Goal: Task Accomplishment & Management: Use online tool/utility

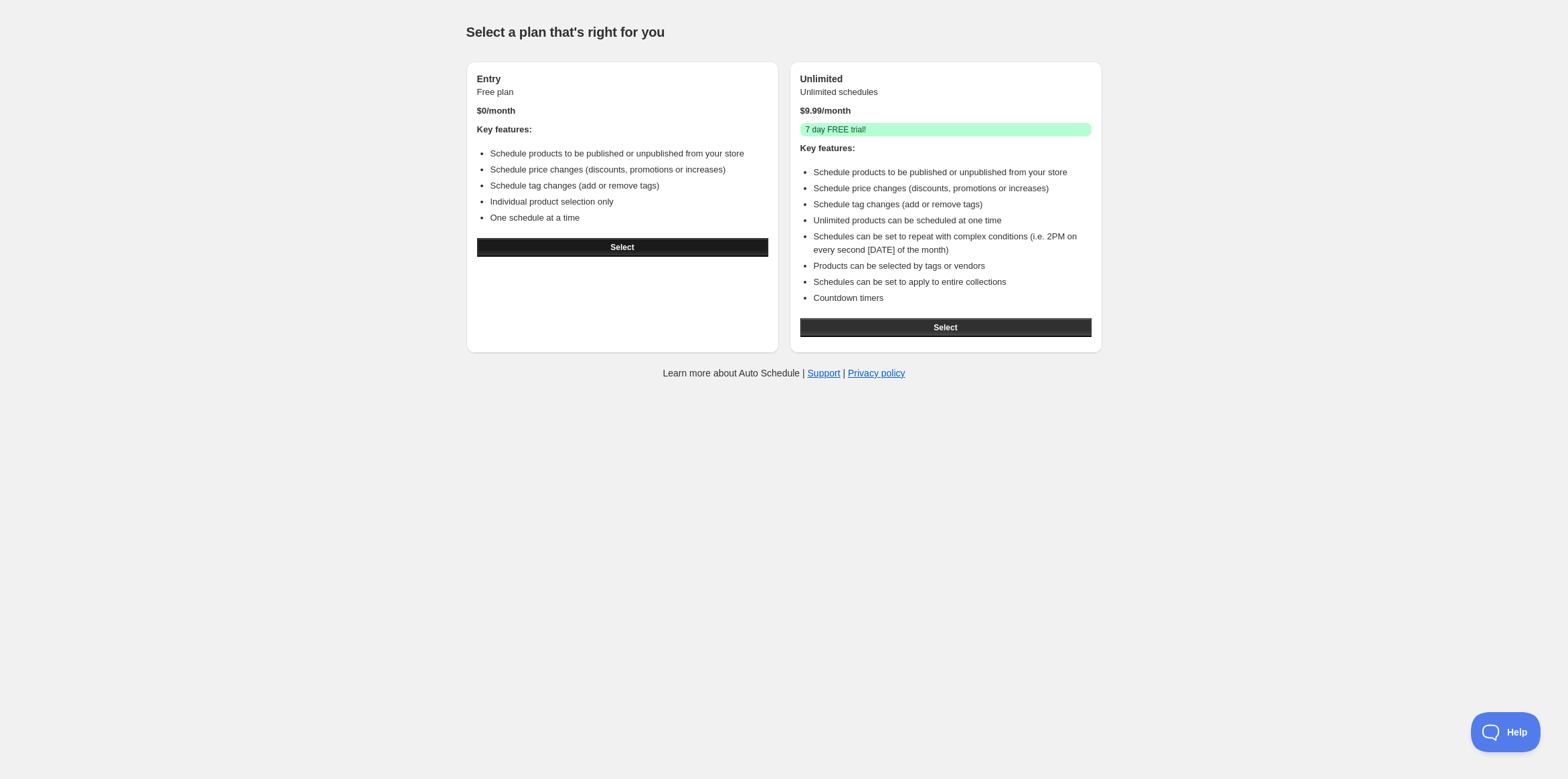
click at [638, 250] on button "Select" at bounding box center [623, 248] width 291 height 19
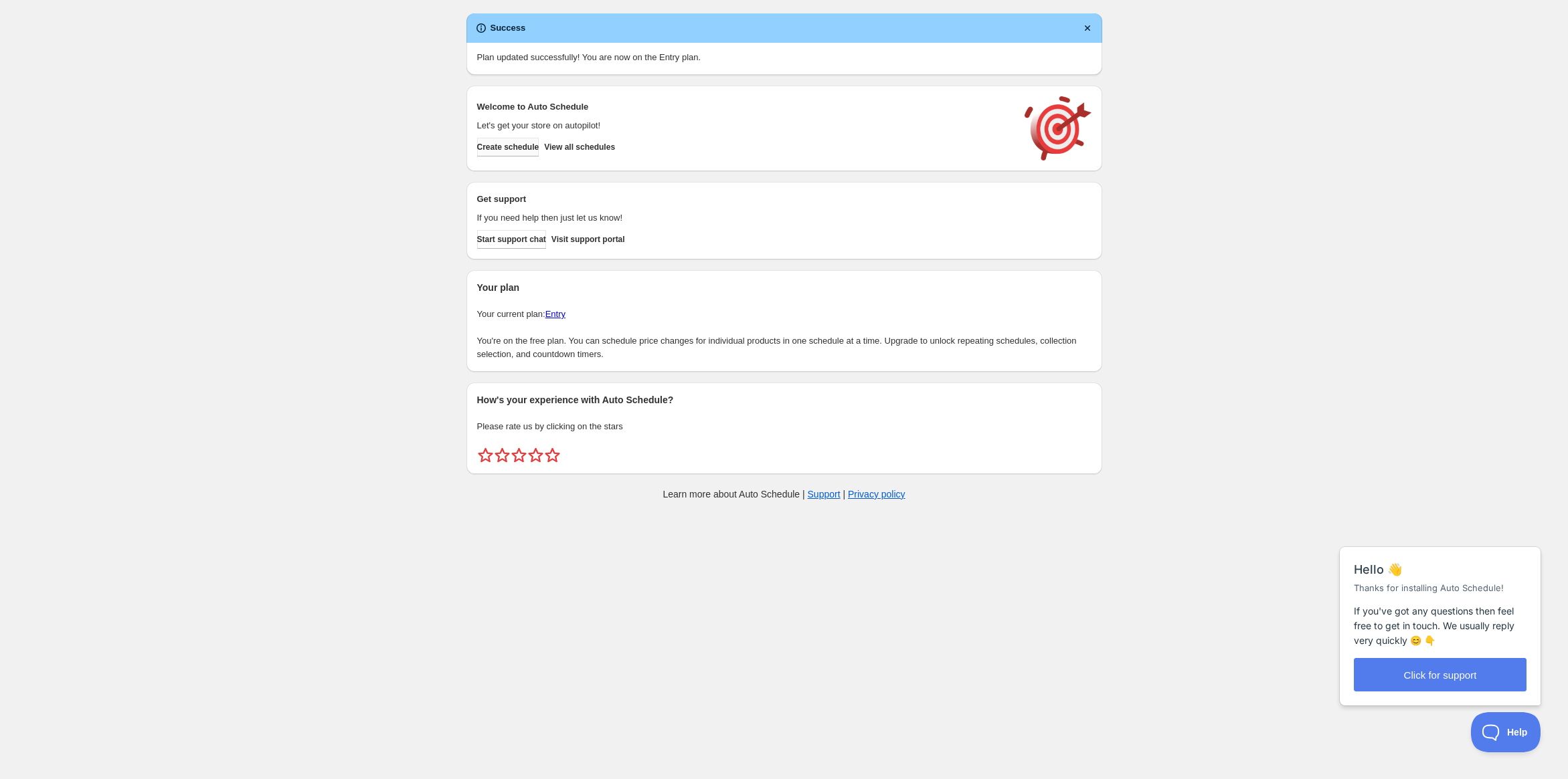
click at [511, 144] on span "Create schedule" at bounding box center [508, 147] width 62 height 11
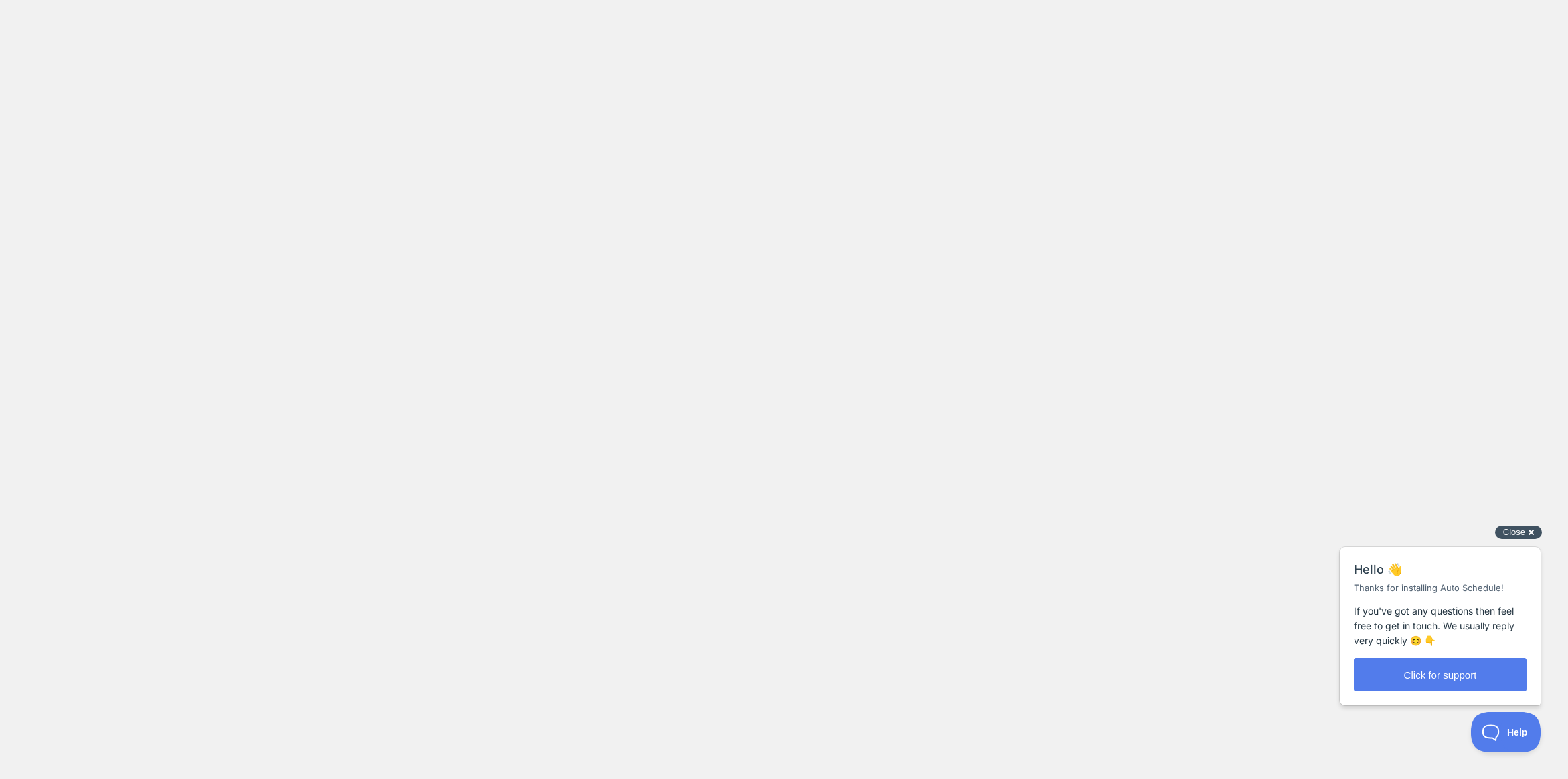
click at [1515, 533] on span "Close" at bounding box center [1514, 532] width 22 height 10
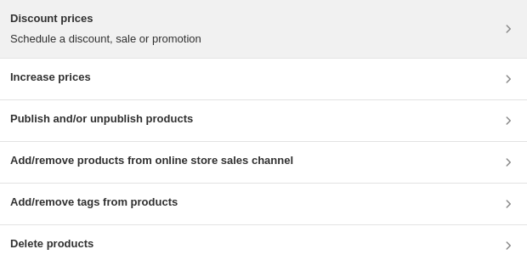
click at [239, 28] on div "Discount prices Schedule a discount, sale or promotion" at bounding box center [263, 28] width 507 height 37
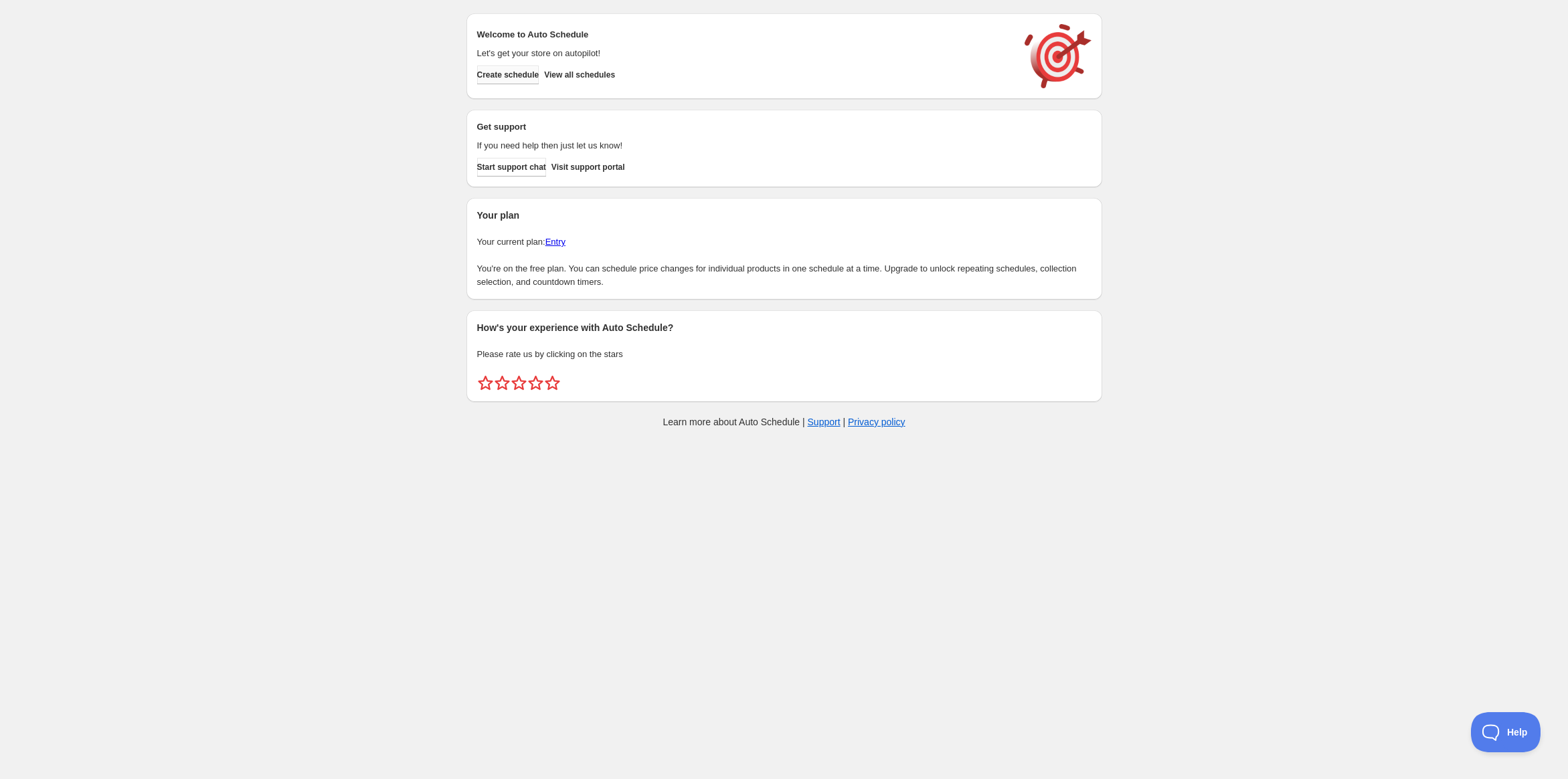
click at [539, 72] on span "Create schedule" at bounding box center [508, 75] width 62 height 11
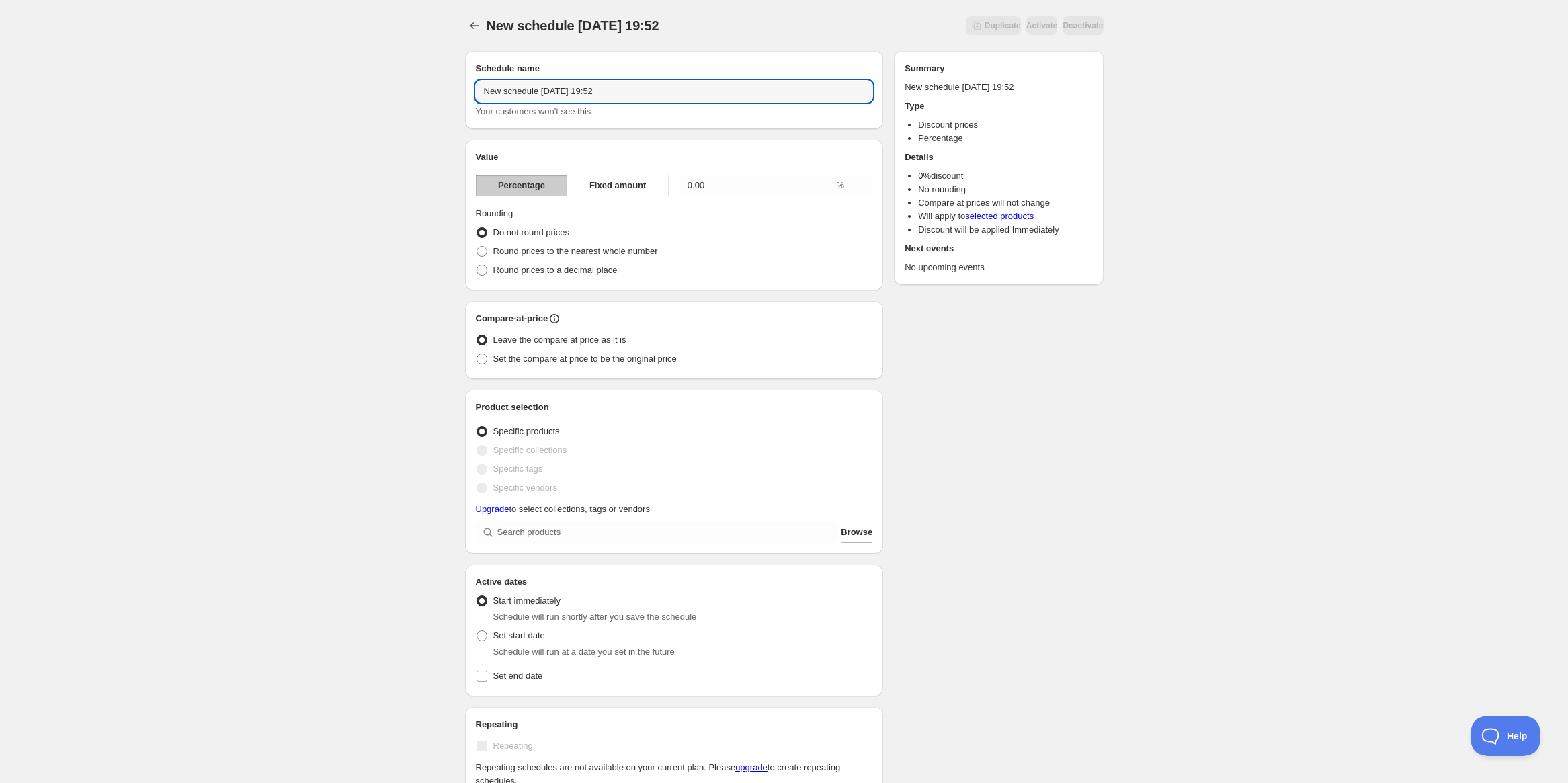
drag, startPoint x: 648, startPoint y: 86, endPoint x: 437, endPoint y: 87, distance: 211.0
click at [437, 87] on div "New schedule [DATE] 19:52. This page is ready New schedule [DATE] 19:52 Duplica…" at bounding box center [784, 532] width 1568 height 1065
type input "Product of the Month"
click at [711, 181] on input "0.00" at bounding box center [757, 185] width 155 height 21
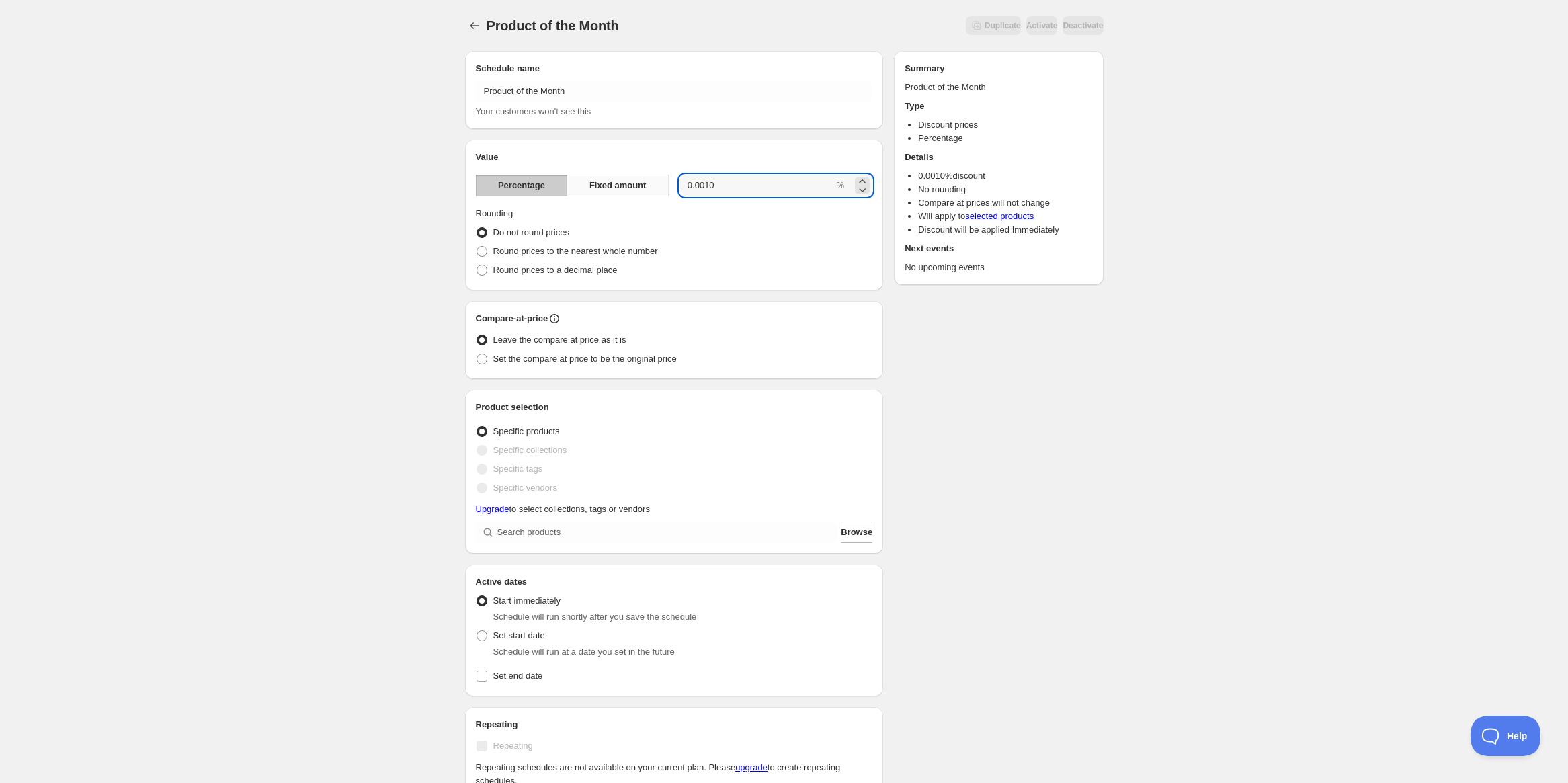
drag, startPoint x: 737, startPoint y: 184, endPoint x: 657, endPoint y: 187, distance: 80.1
click at [657, 187] on div "Percentage Fixed amount 0.0010 %" at bounding box center [674, 185] width 397 height 21
type input "10"
click at [1093, 437] on div "Schedule name Product of the Month Your customers won't see this Value Percenta…" at bounding box center [779, 539] width 649 height 998
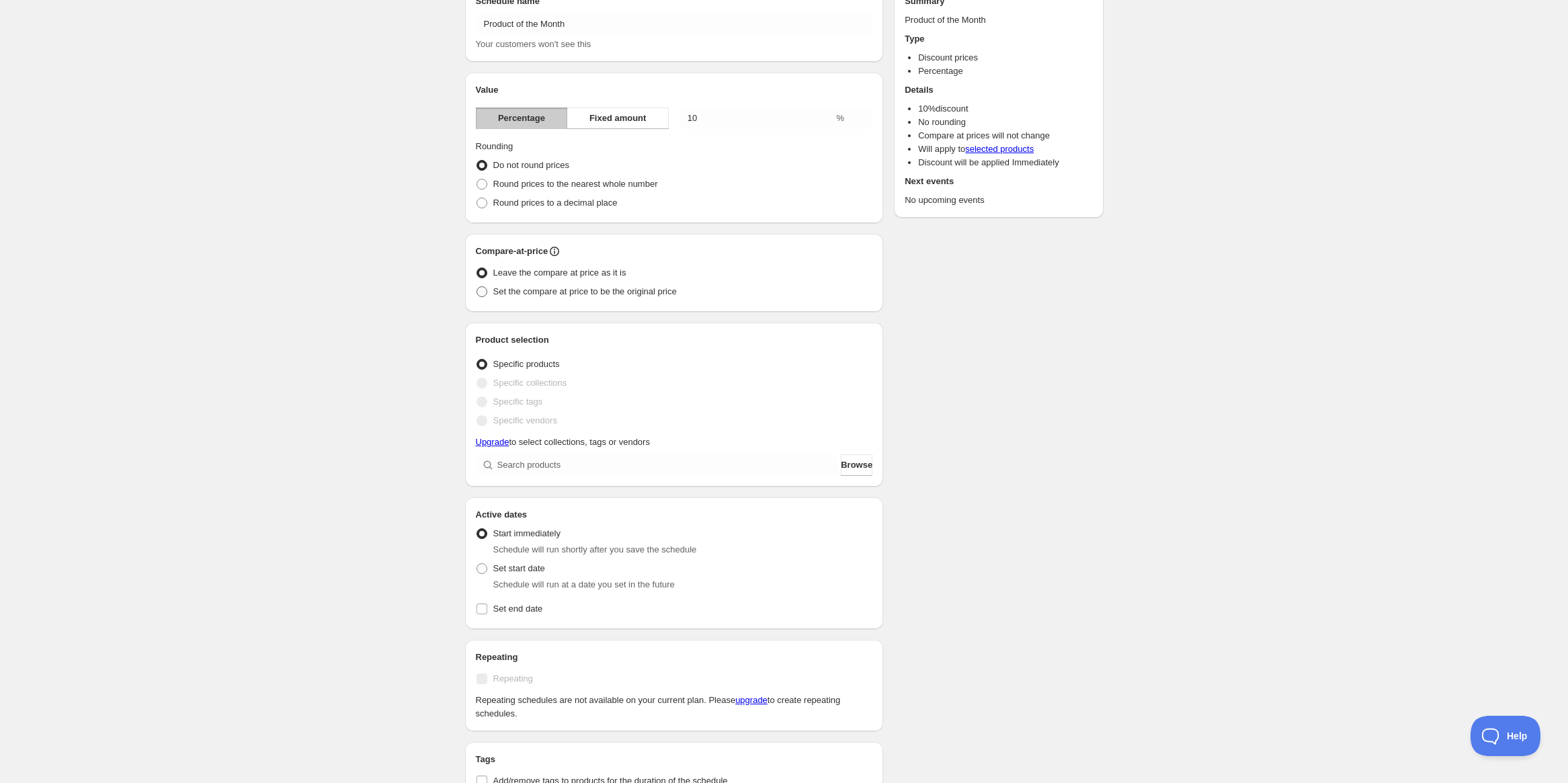
click at [479, 293] on span at bounding box center [482, 292] width 11 height 11
click at [478, 287] on input "Set the compare at price to be the original price" at bounding box center [477, 286] width 1 height 1
radio input "true"
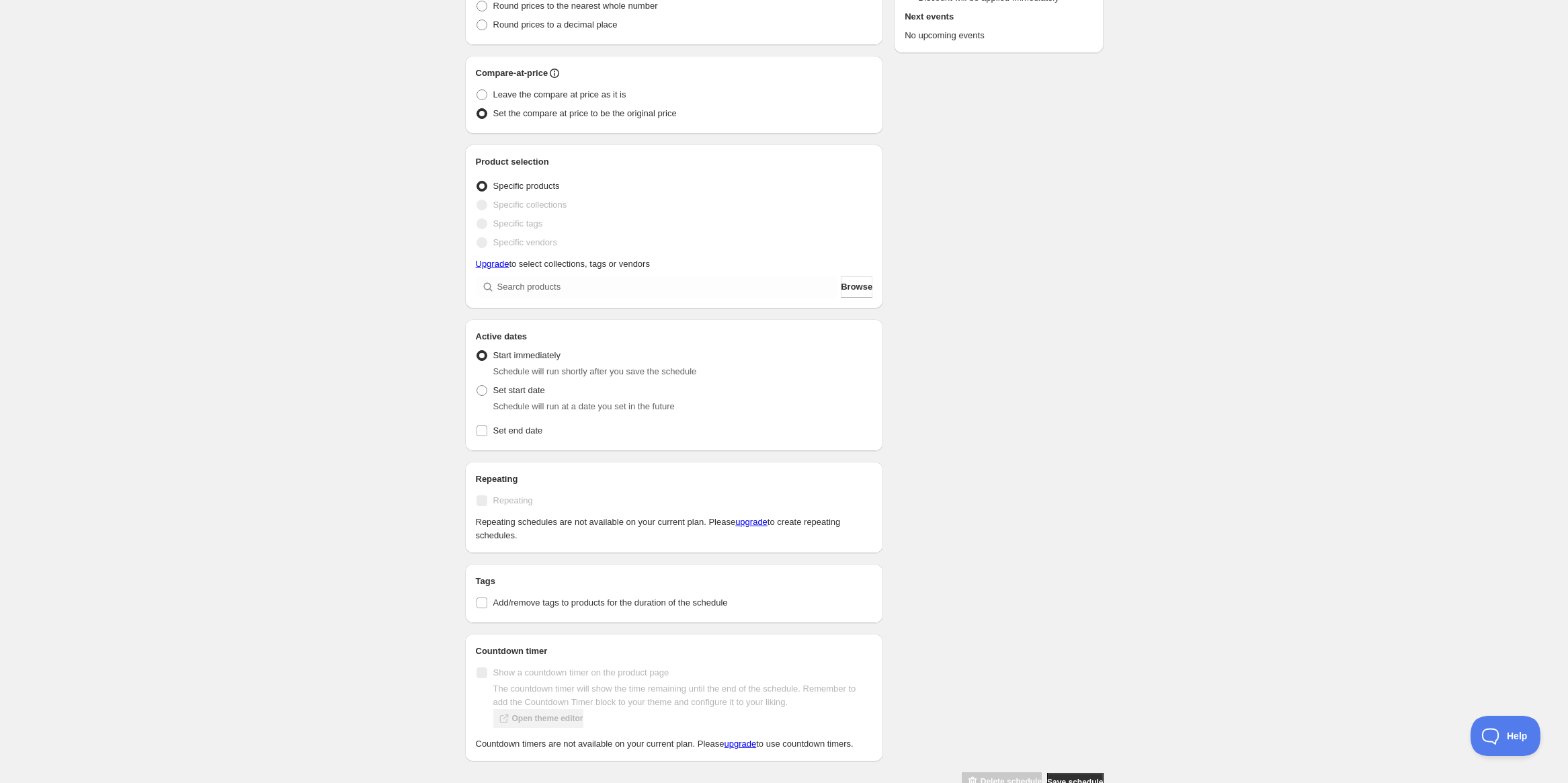
scroll to position [269, 0]
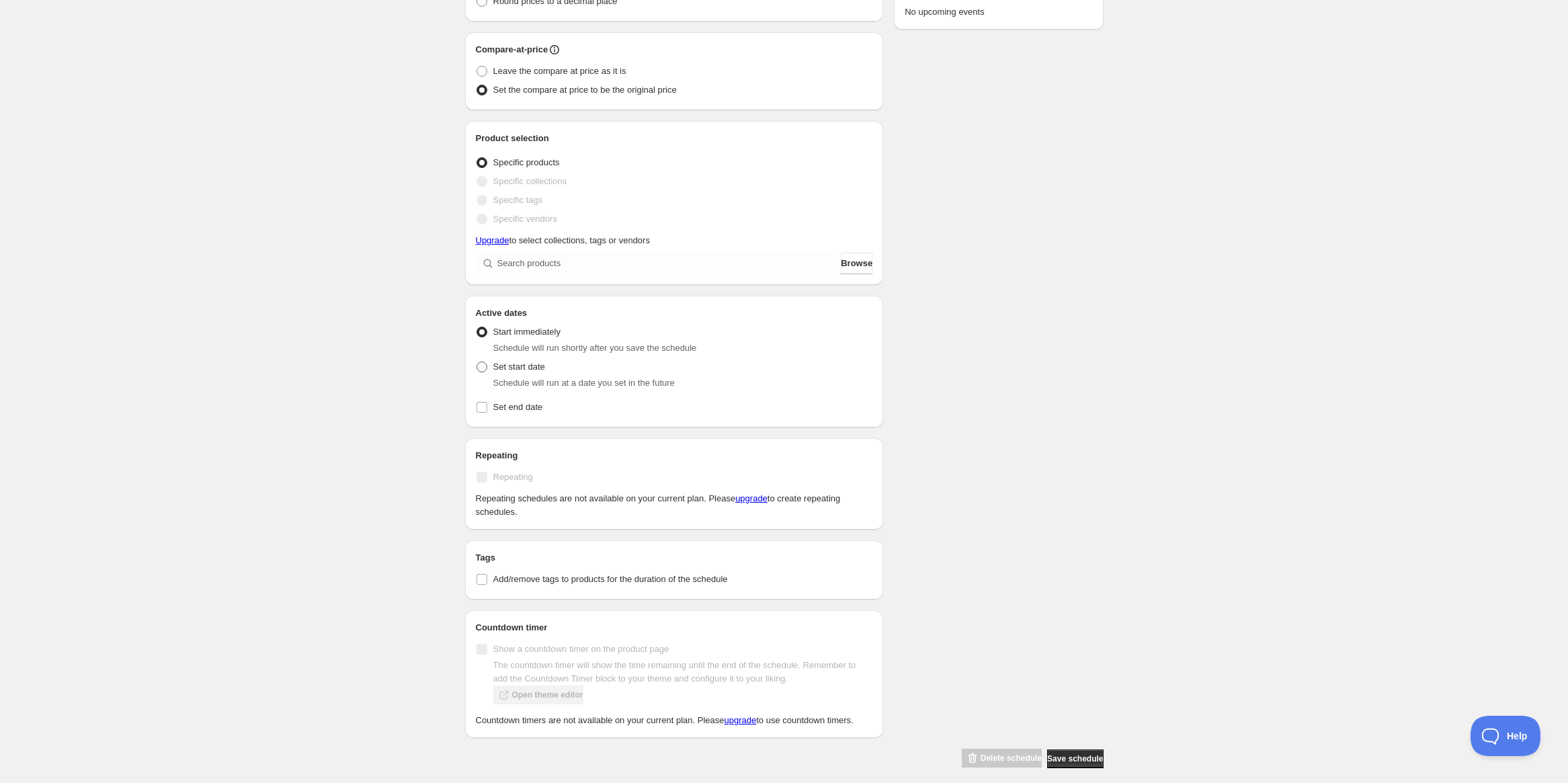
click at [478, 367] on span at bounding box center [482, 367] width 11 height 11
click at [478, 362] on input "Set start date" at bounding box center [477, 361] width 1 height 1
radio input "true"
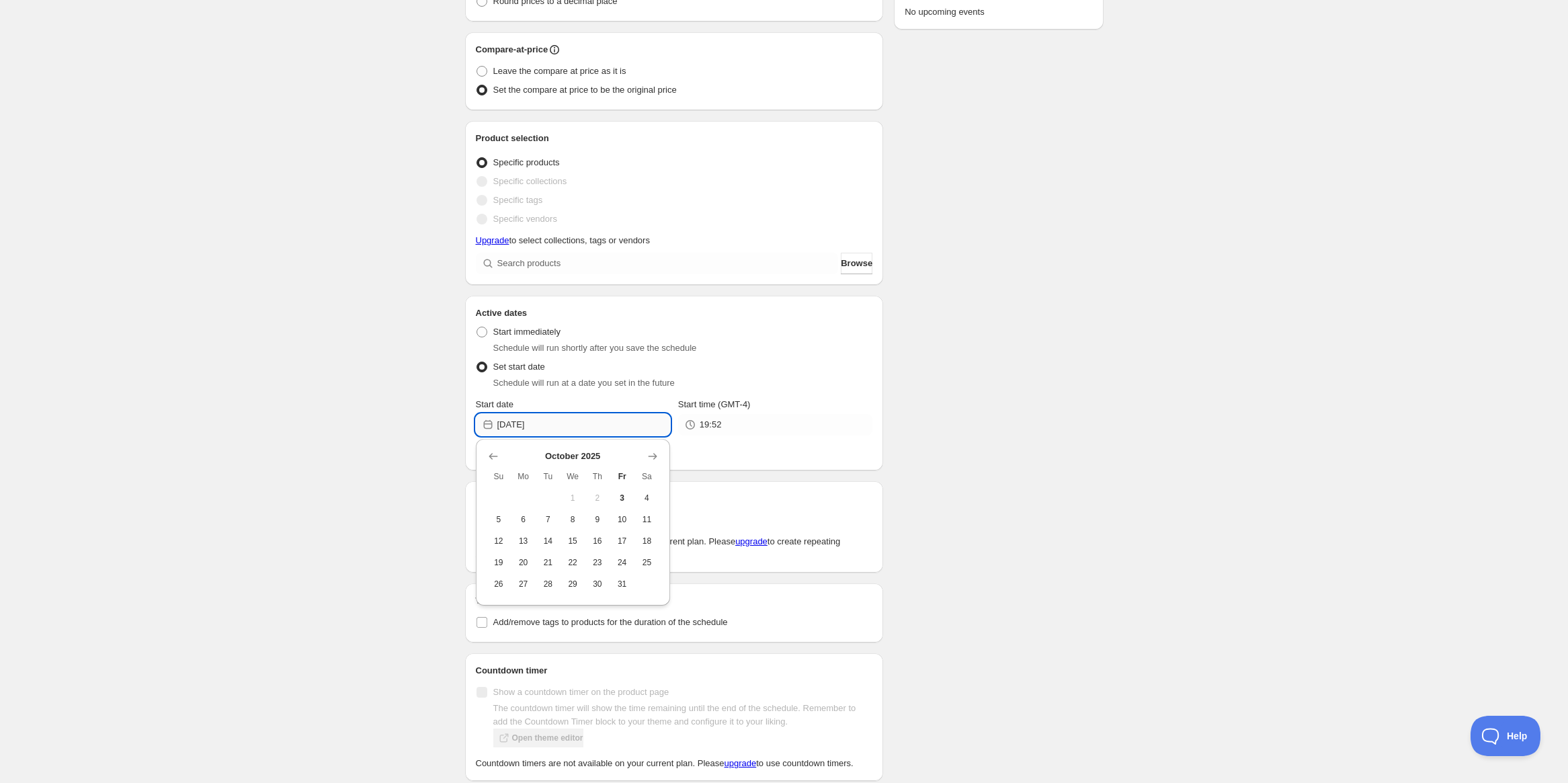
click at [575, 429] on input "[DATE]" at bounding box center [584, 425] width 172 height 21
click at [571, 497] on span "1" at bounding box center [573, 498] width 14 height 11
click at [1038, 371] on div "Schedule name Product of the Month Your customers won't see this Value Percenta…" at bounding box center [779, 292] width 649 height 1041
click at [486, 450] on input "Set end date" at bounding box center [482, 451] width 11 height 11
checkbox input "true"
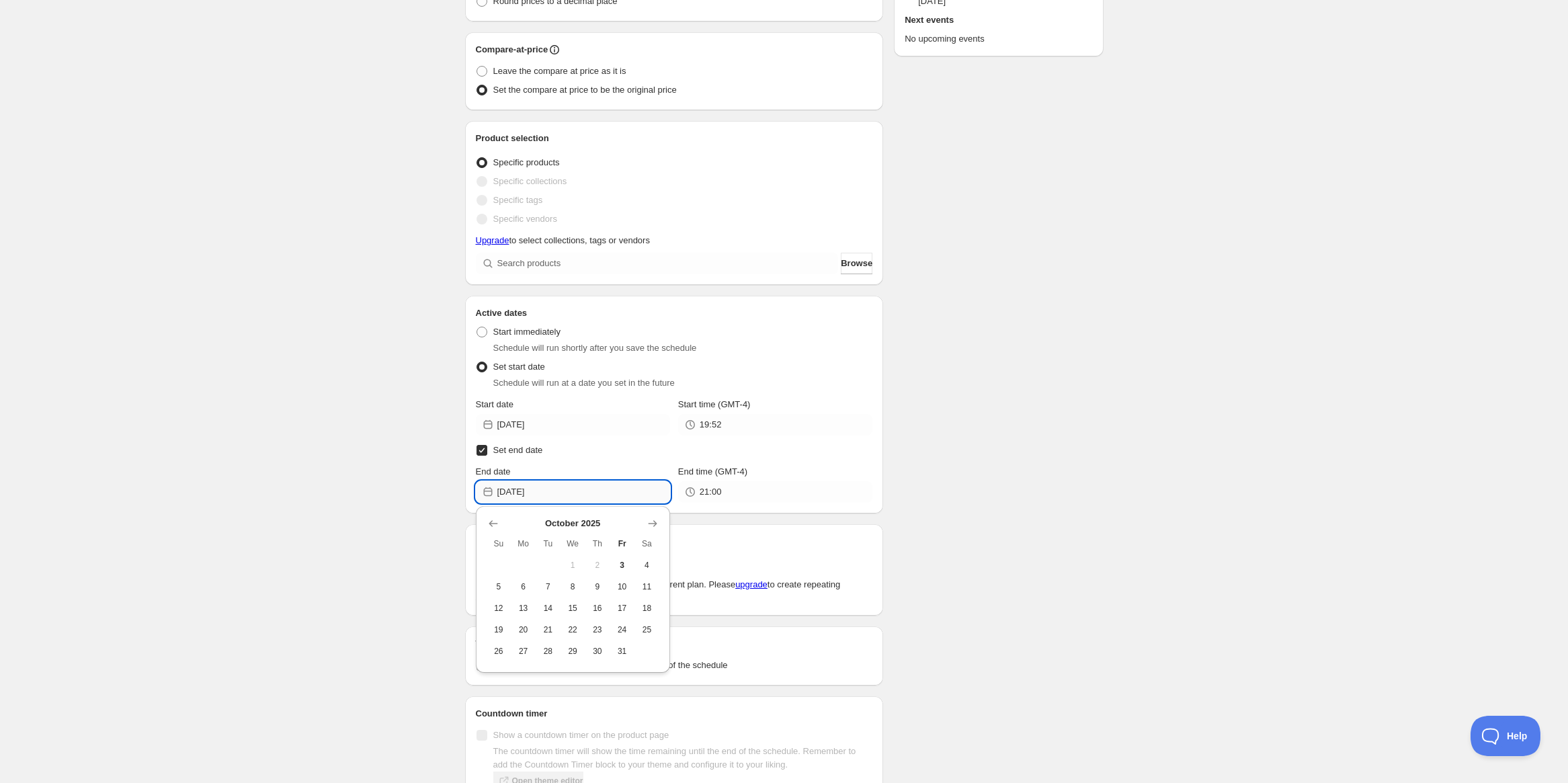
click at [550, 497] on input "[DATE]" at bounding box center [584, 492] width 172 height 21
click at [629, 649] on span "31" at bounding box center [622, 652] width 14 height 11
type input "[DATE]"
click at [480, 330] on span at bounding box center [482, 332] width 11 height 11
click at [478, 327] on input "Start immediately" at bounding box center [477, 327] width 1 height 1
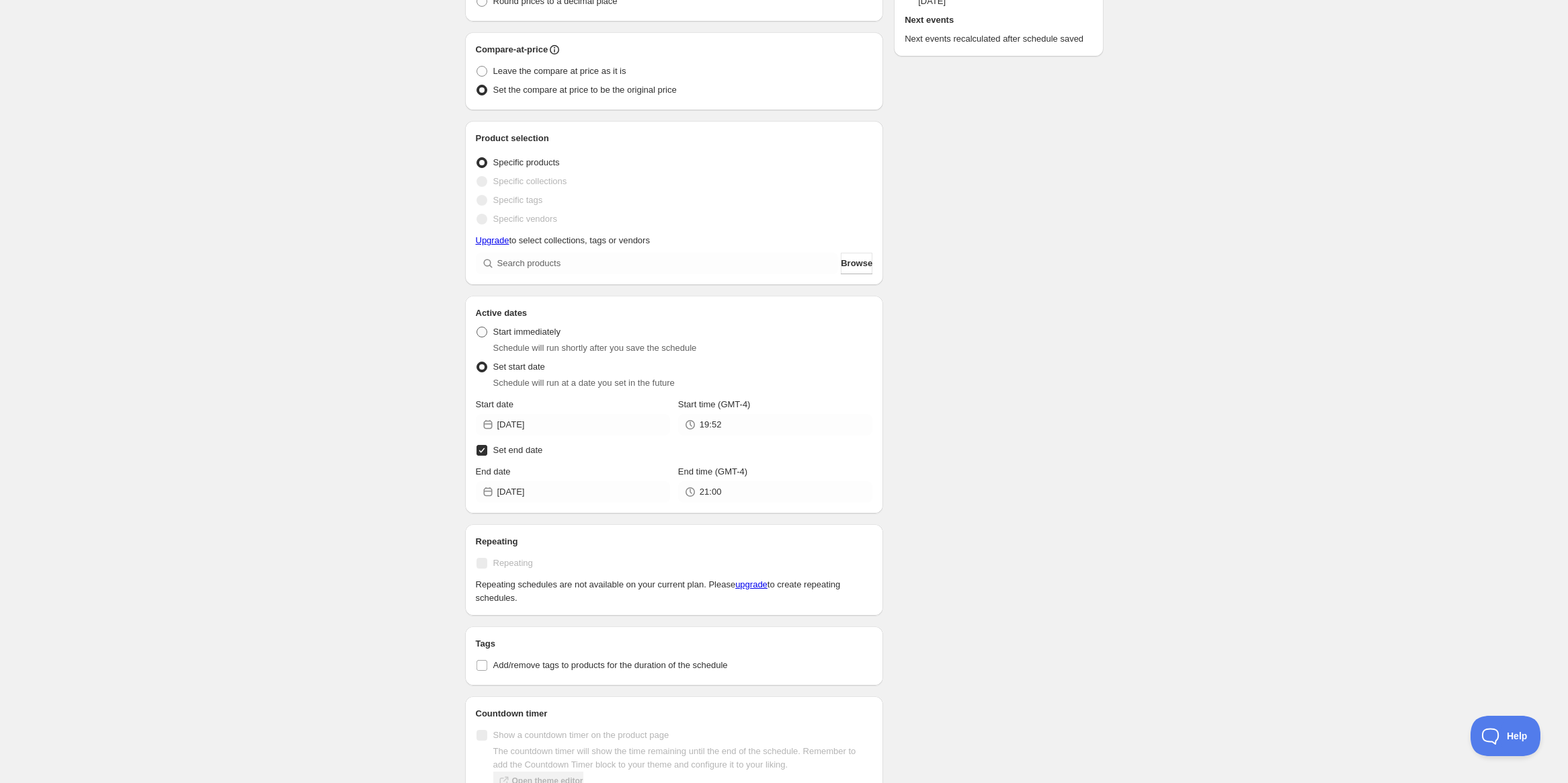
radio input "true"
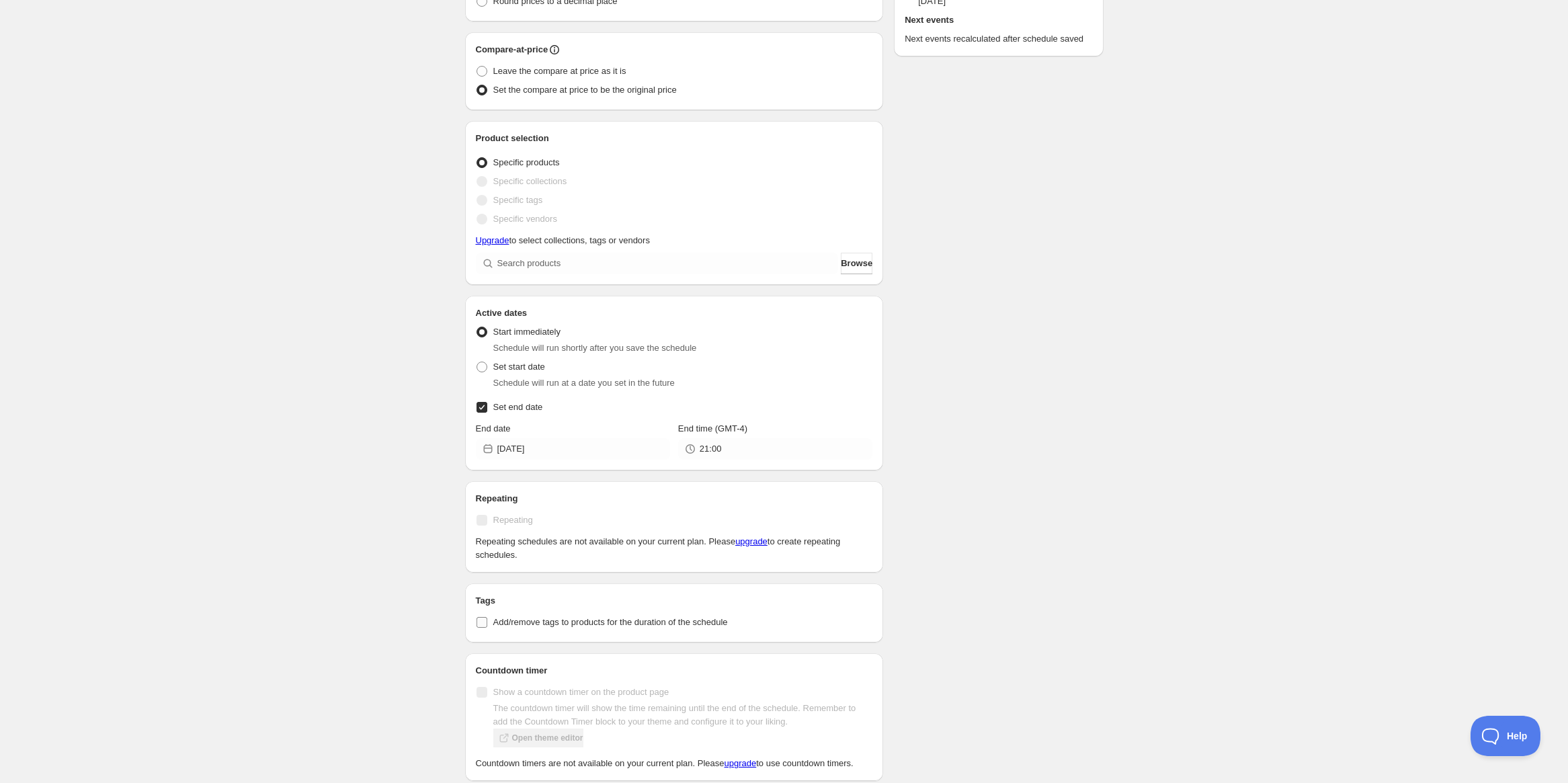
click at [539, 622] on span "Add/remove tags to products for the duration of the schedule" at bounding box center [610, 622] width 235 height 10
click at [487, 622] on input "Add/remove tags to products for the duration of the schedule" at bounding box center [482, 622] width 11 height 11
checkbox input "true"
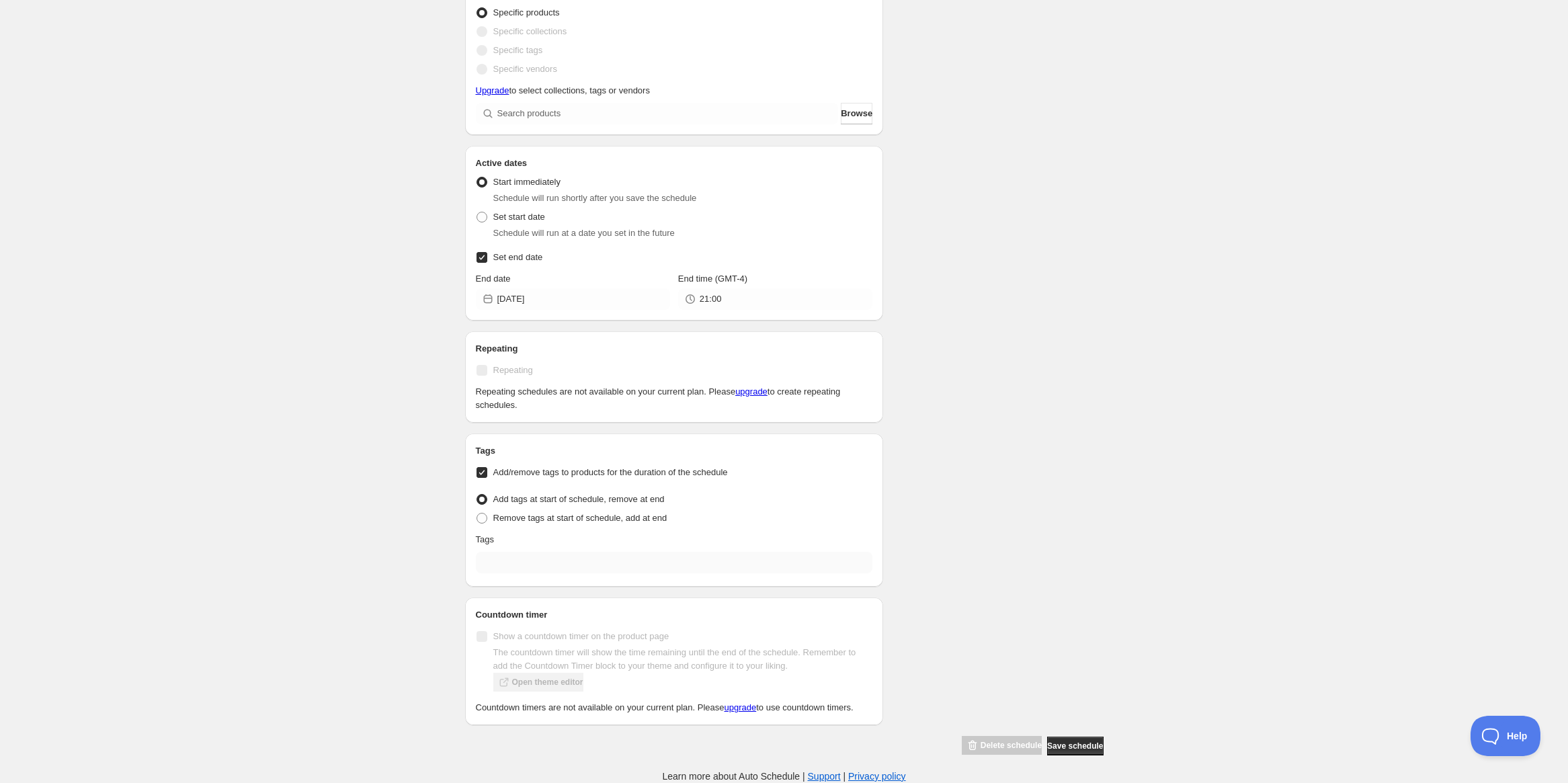
scroll to position [431, 0]
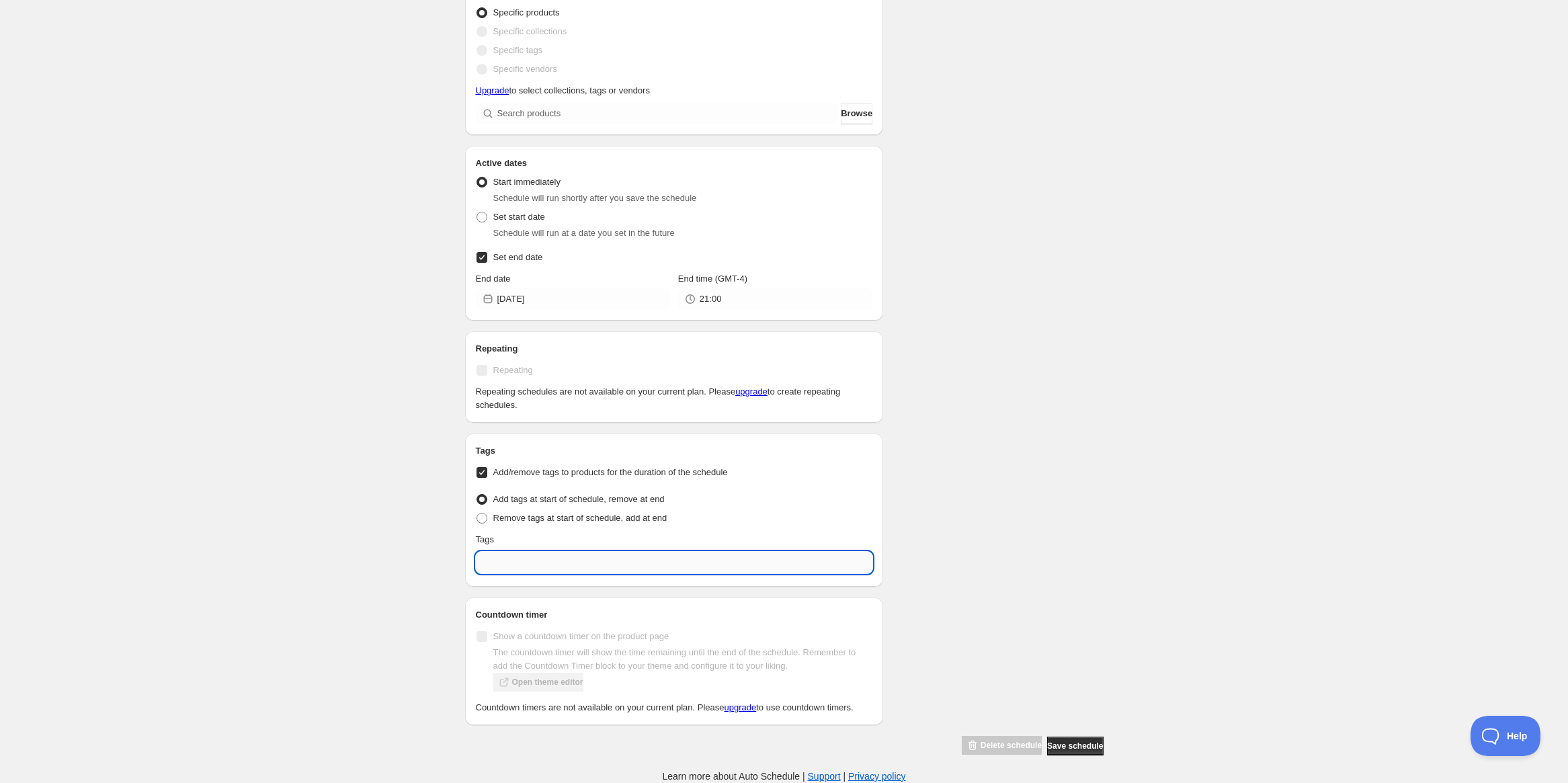
click at [610, 552] on input "text" at bounding box center [674, 562] width 397 height 21
click at [506, 588] on p "Add Product of the Month" at bounding box center [684, 594] width 362 height 13
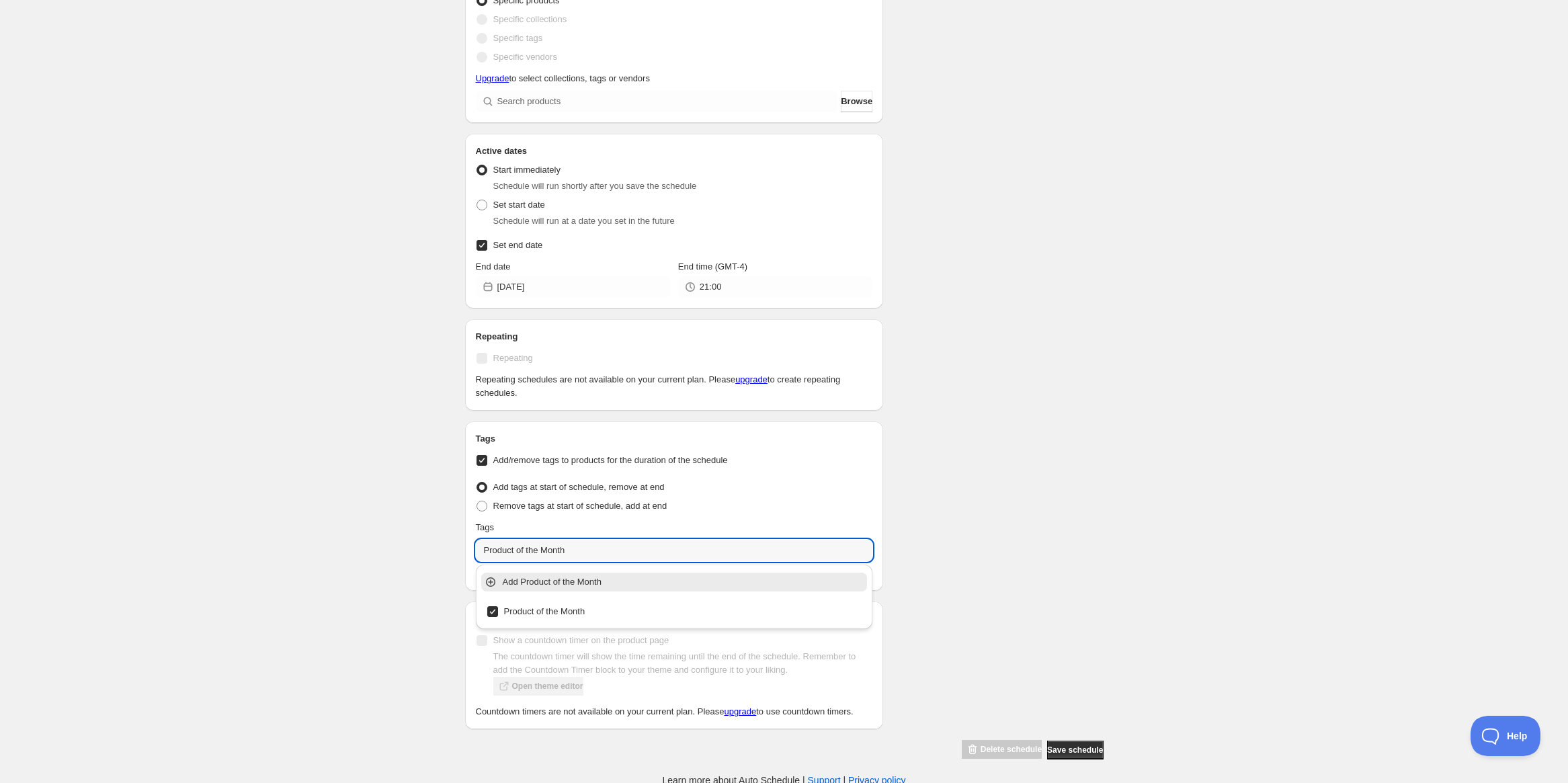
type input "Product of the Month"
click at [1175, 396] on div "Product of the Month. This page is ready Product of the Month Duplicate Activat…" at bounding box center [784, 178] width 1568 height 1218
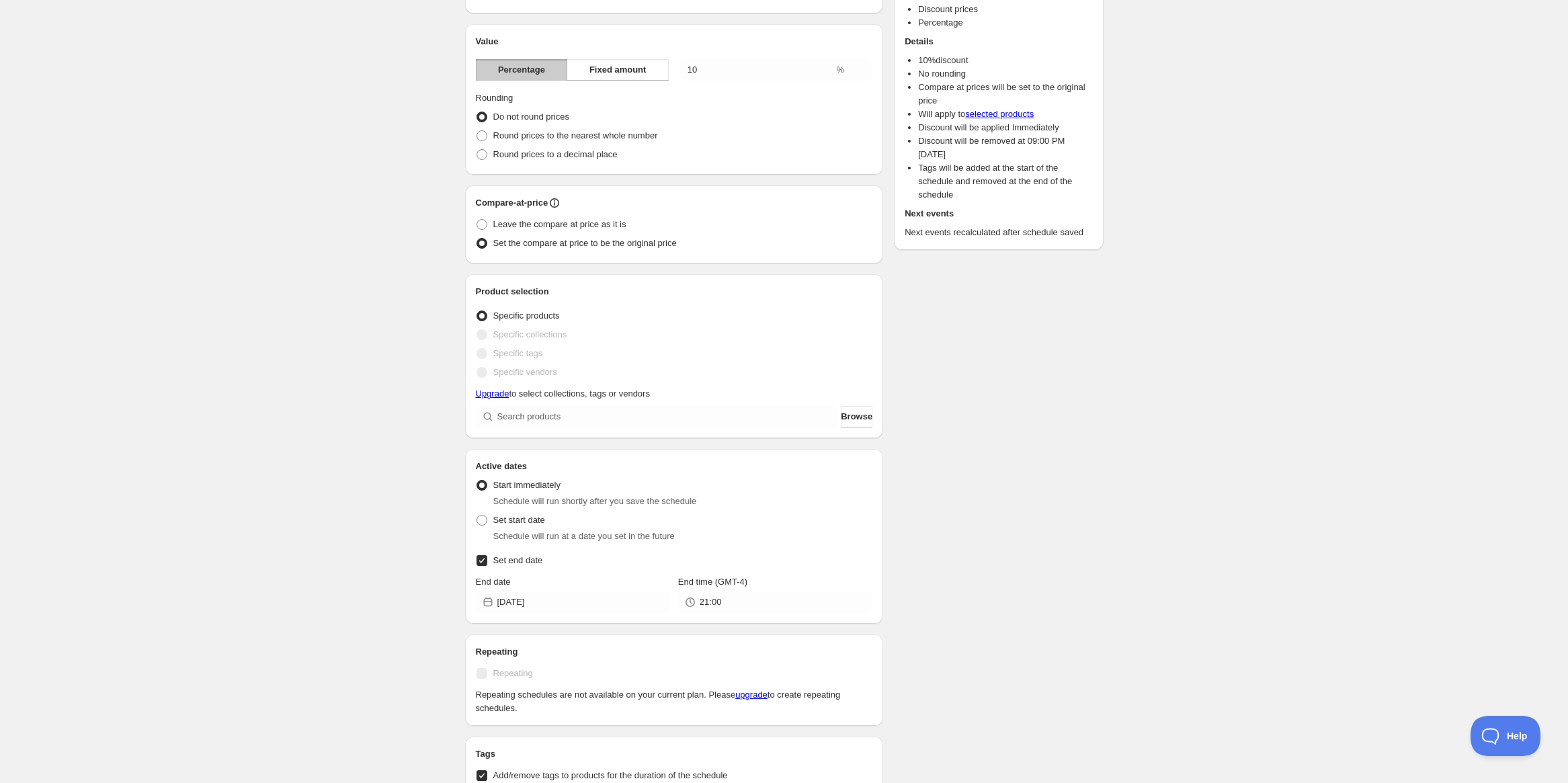
scroll to position [134, 0]
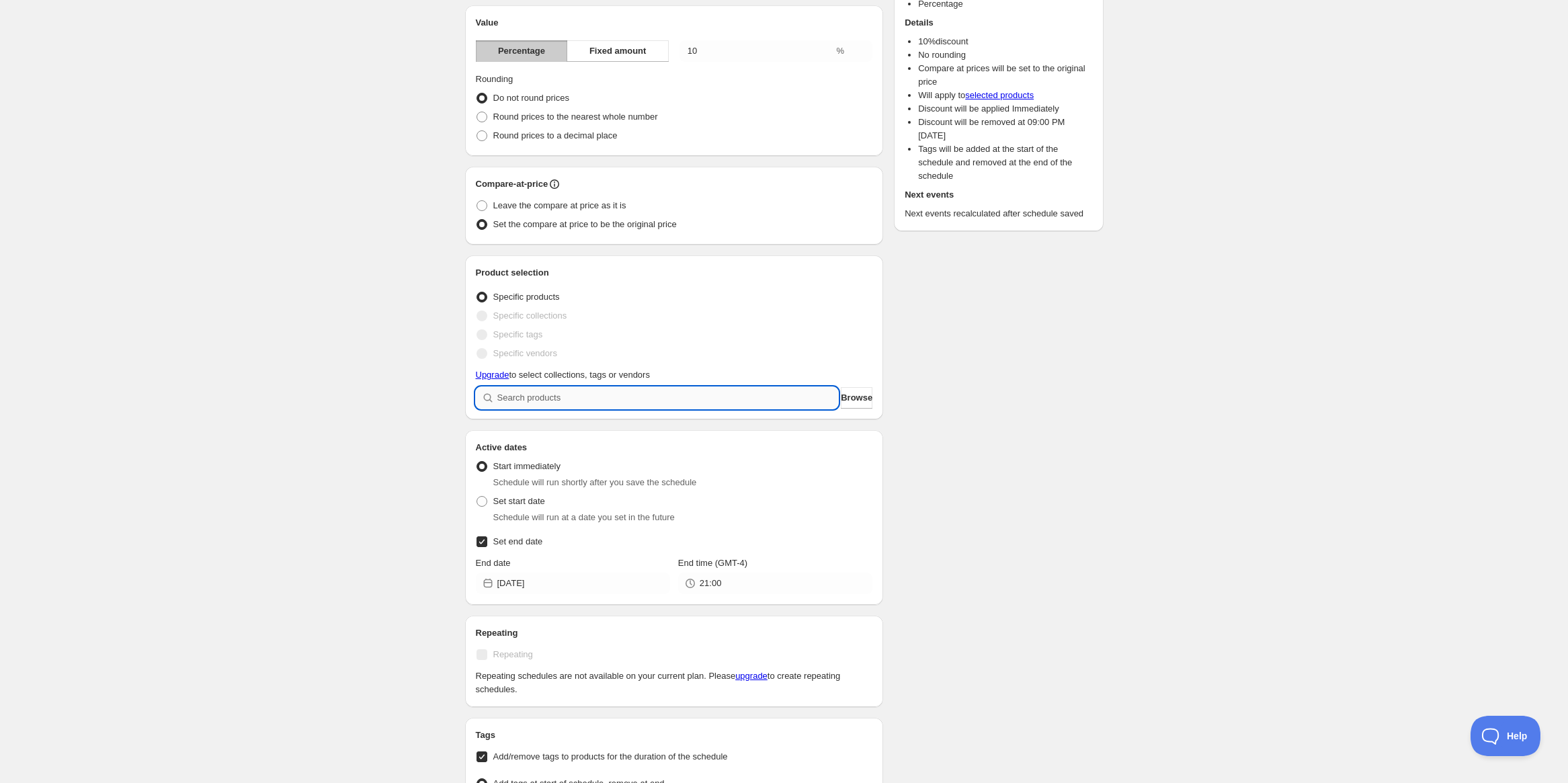
click at [526, 395] on input "search" at bounding box center [668, 398] width 342 height 21
type input "c"
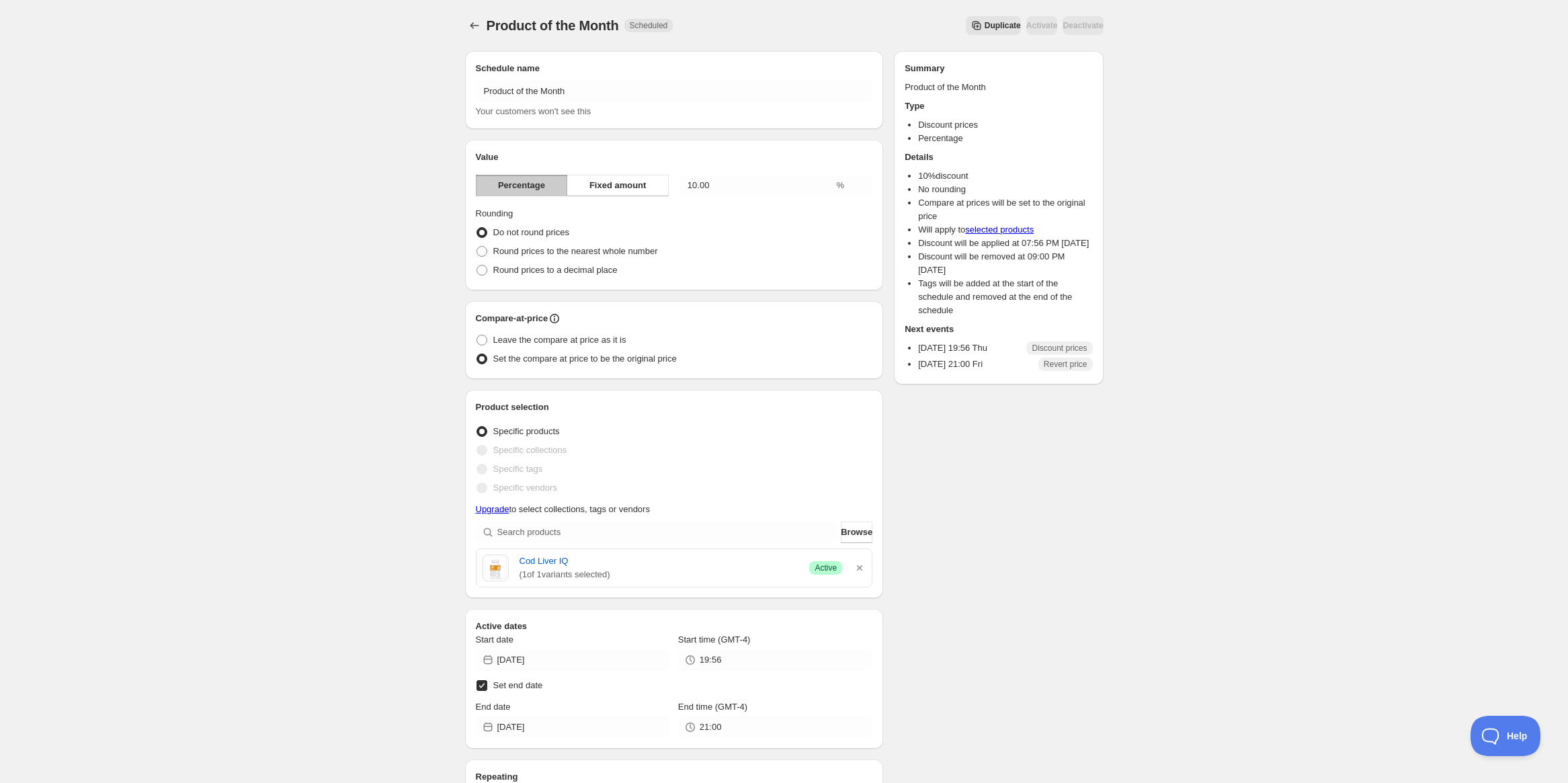
click at [1272, 155] on div "Product of the Month. This page is ready Product of the Month Scheduled Duplica…" at bounding box center [784, 614] width 1568 height 1227
drag, startPoint x: 751, startPoint y: 184, endPoint x: 657, endPoint y: 185, distance: 94.0
click at [657, 185] on div "Percentage Fixed amount 10.00 %" at bounding box center [674, 185] width 397 height 21
type input "15"
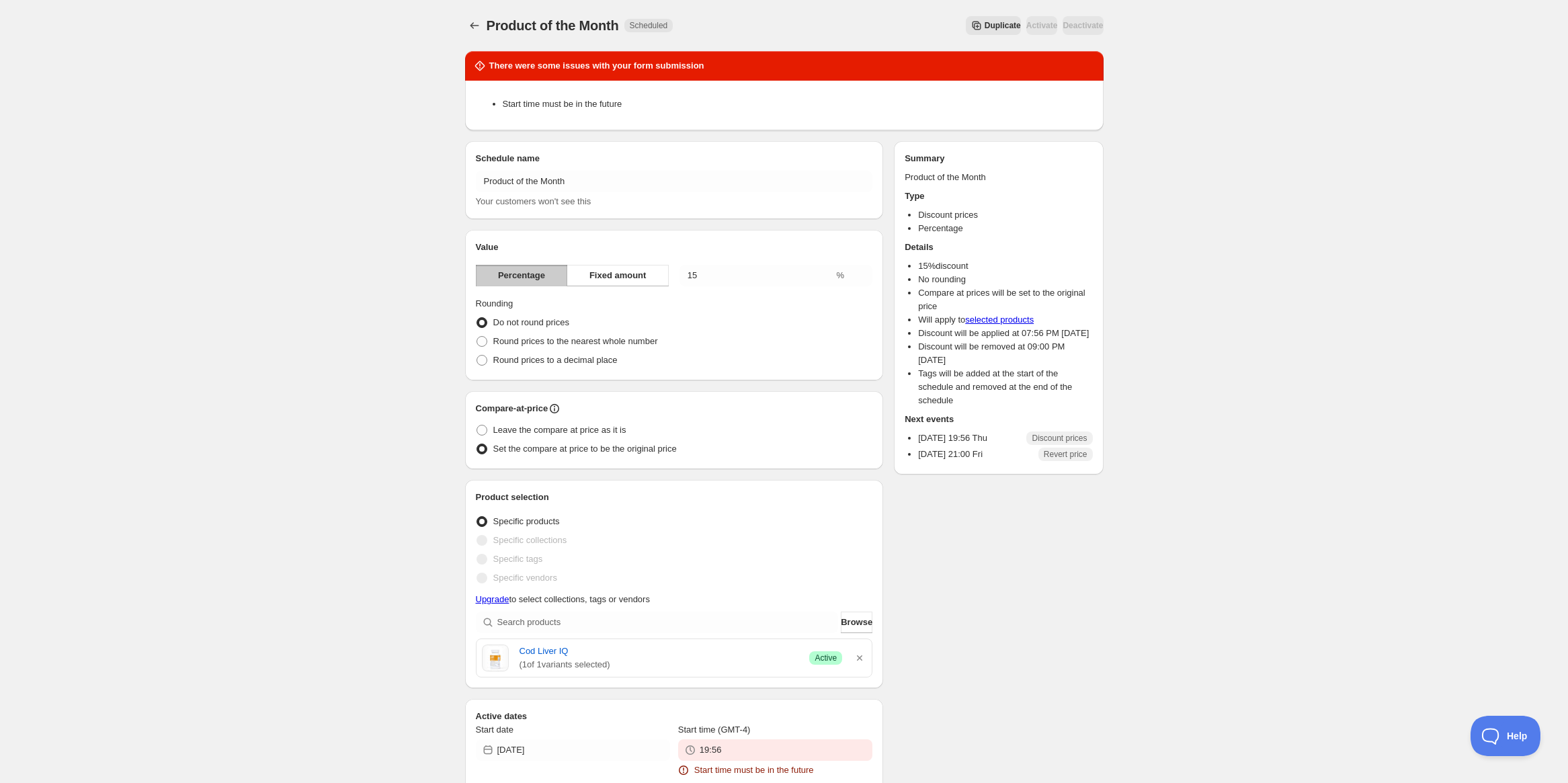
click at [1340, 256] on div "Product of the Month. This page is ready Product of the Month Scheduled Duplica…" at bounding box center [784, 667] width 1568 height 1334
click at [511, 24] on span "Product of the Month" at bounding box center [552, 25] width 132 height 15
click at [471, 25] on icon "Schedules" at bounding box center [474, 25] width 13 height 13
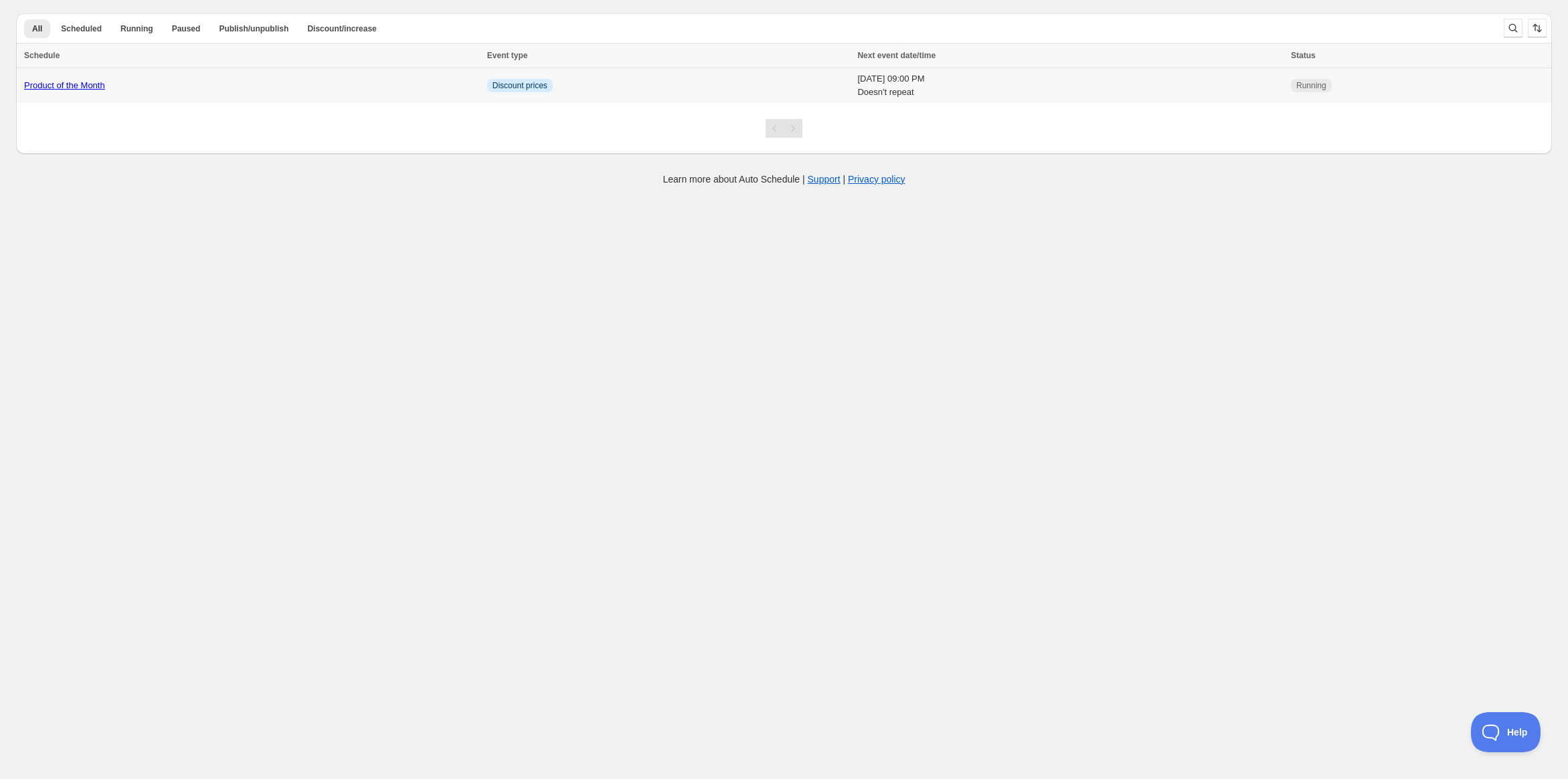
click at [97, 89] on link "Product of the Month" at bounding box center [65, 85] width 81 height 10
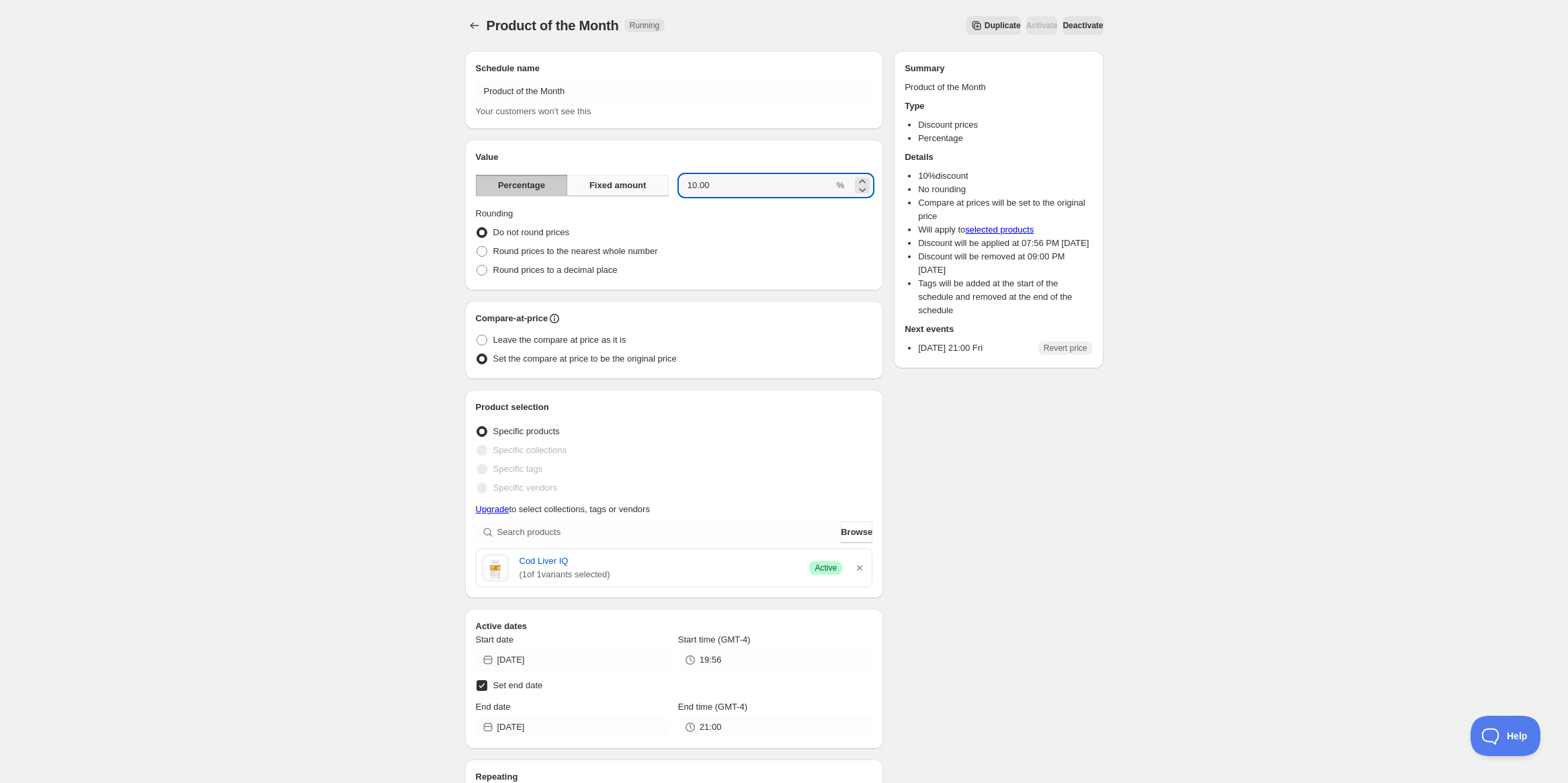
drag, startPoint x: 648, startPoint y: 197, endPoint x: 622, endPoint y: 195, distance: 26.1
click at [625, 198] on div "Value Percentage Fixed amount 10.00 % Rounding Do not round prices Round prices…" at bounding box center [674, 214] width 397 height 129
type input "15"
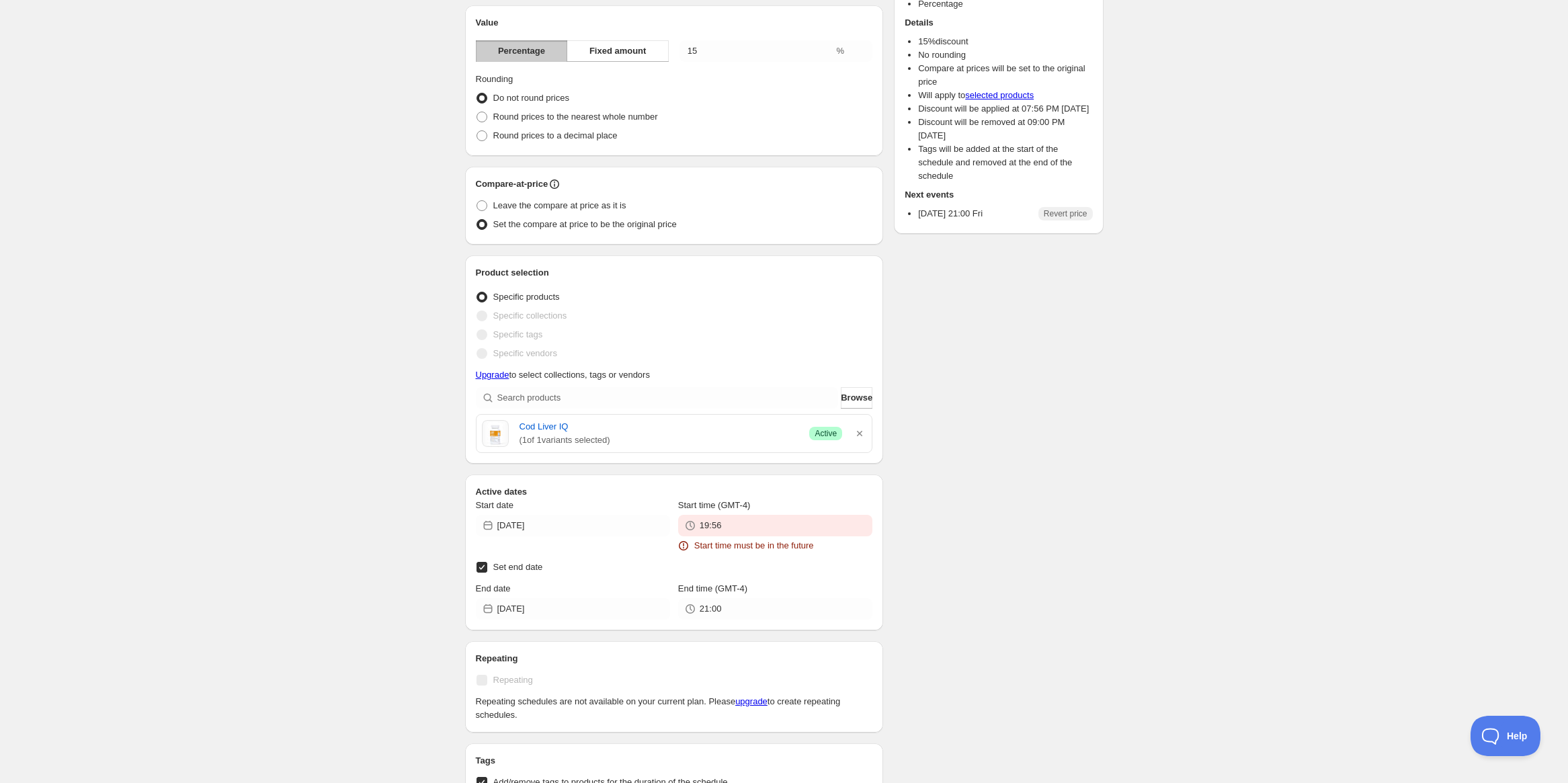
scroll to position [269, 0]
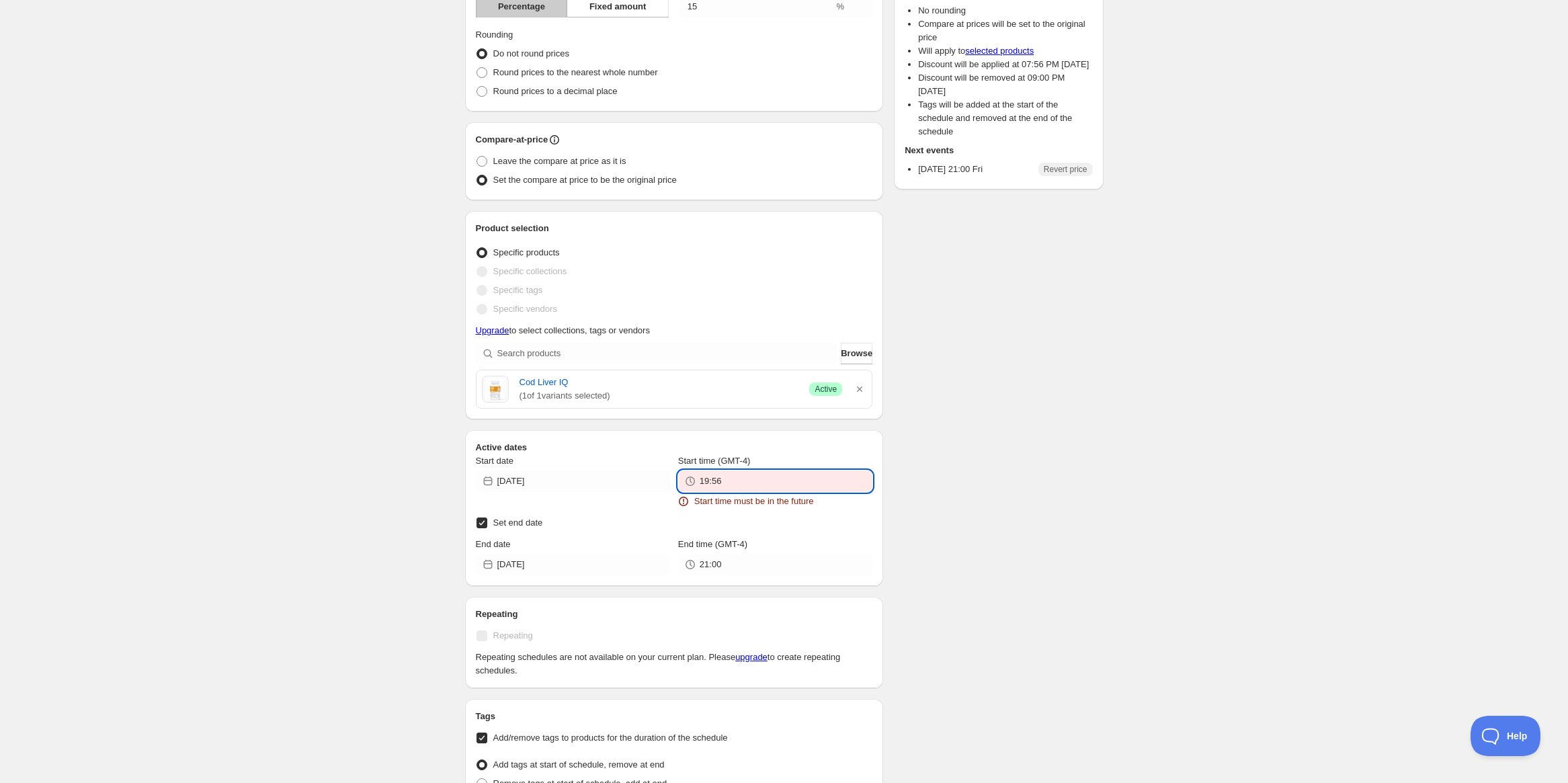
click at [772, 482] on input "19:56" at bounding box center [786, 481] width 172 height 21
click at [588, 482] on input "[DATE]" at bounding box center [584, 481] width 172 height 21
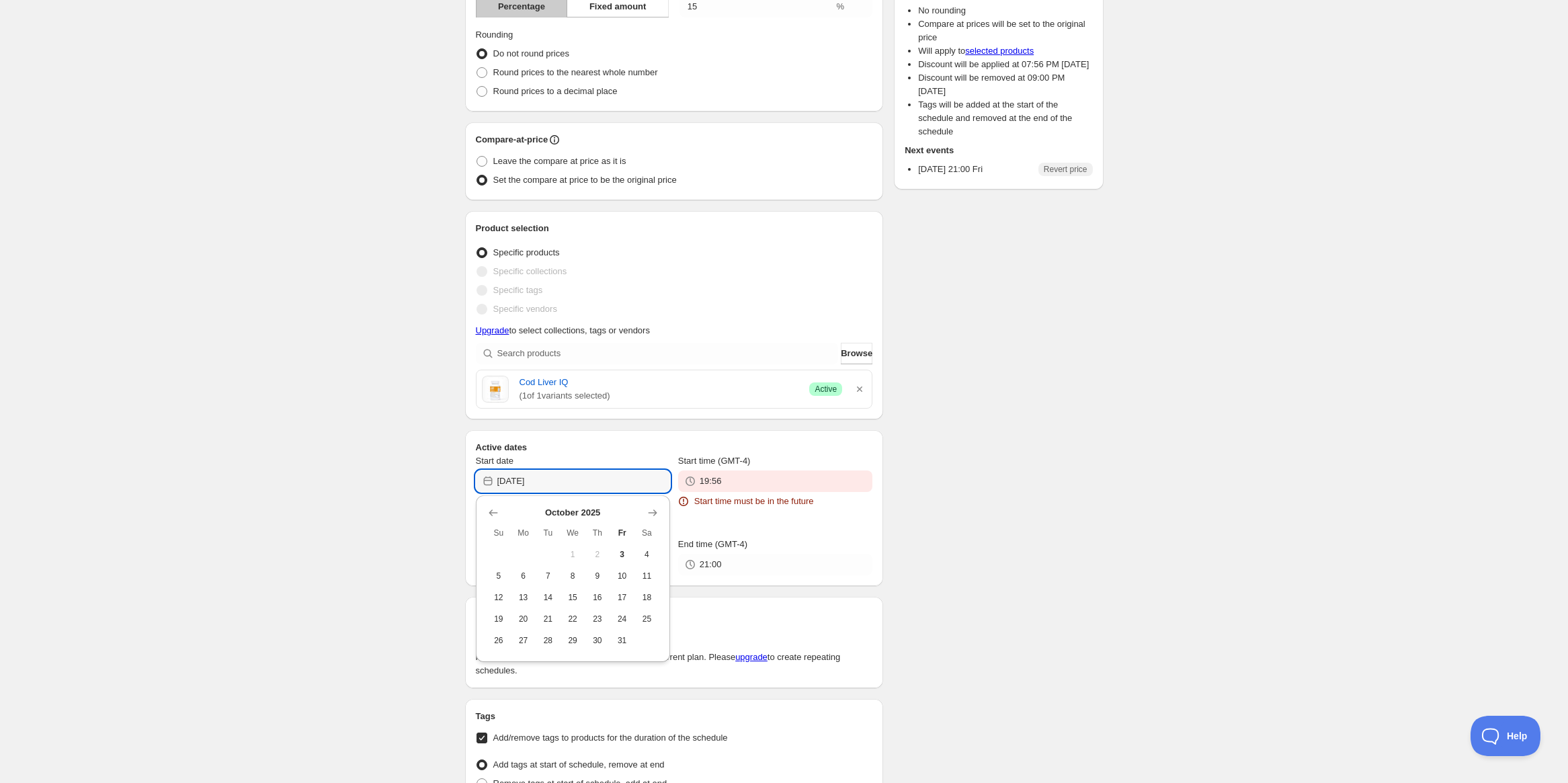
drag, startPoint x: 588, startPoint y: 482, endPoint x: 405, endPoint y: 460, distance: 184.3
click at [405, 460] on div "Product of the Month. This page is ready Product of the Month Running Duplicate…" at bounding box center [784, 423] width 1568 height 1385
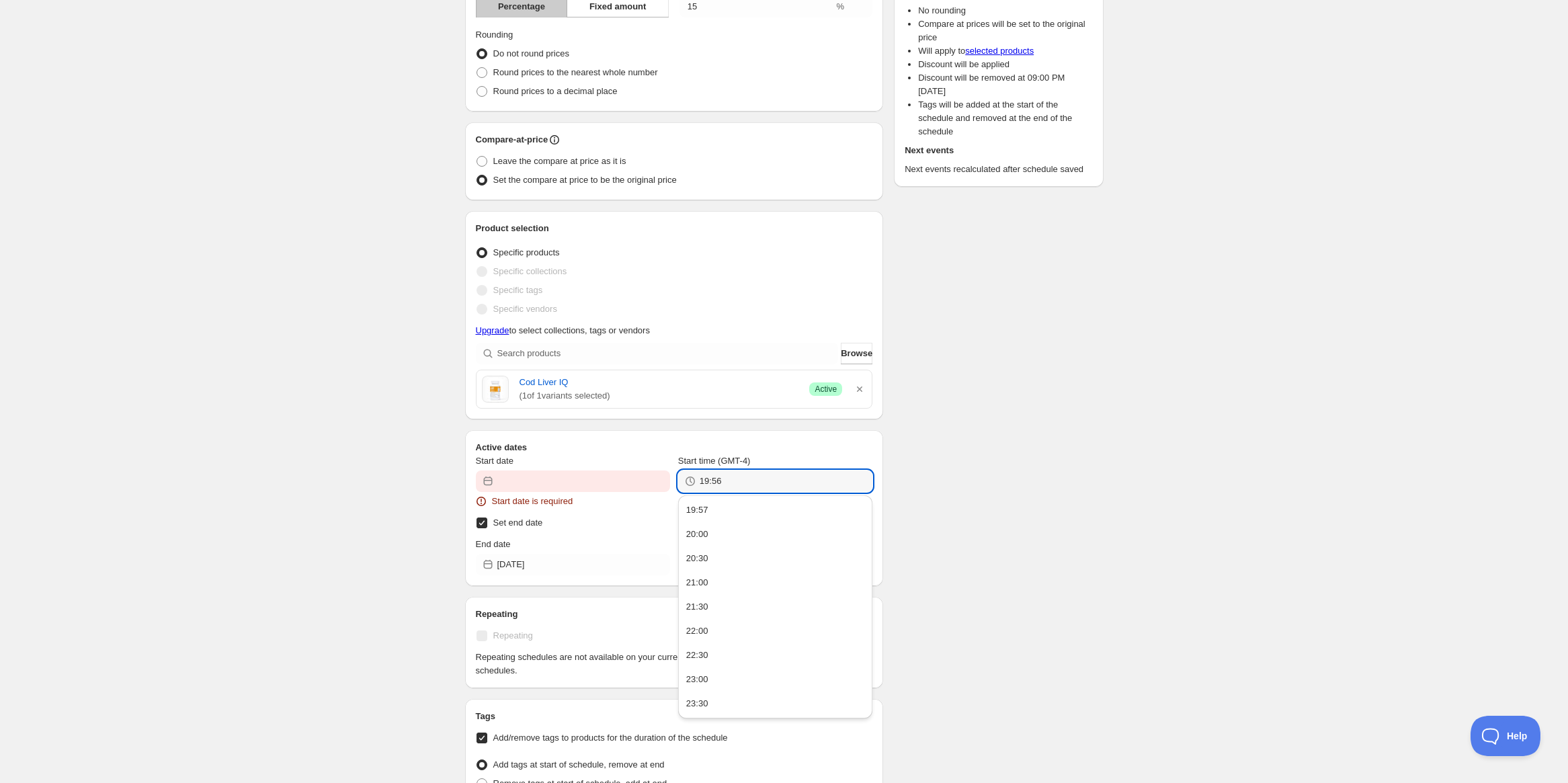
drag, startPoint x: 761, startPoint y: 486, endPoint x: 610, endPoint y: 482, distance: 151.1
click at [610, 482] on div "Start date Start date is required Start time (GMT-4) 19:56" at bounding box center [674, 482] width 397 height 54
type input "19:56"
click at [1074, 486] on div "There were some issues with your form submission Start time must be in the futu…" at bounding box center [779, 430] width 649 height 1318
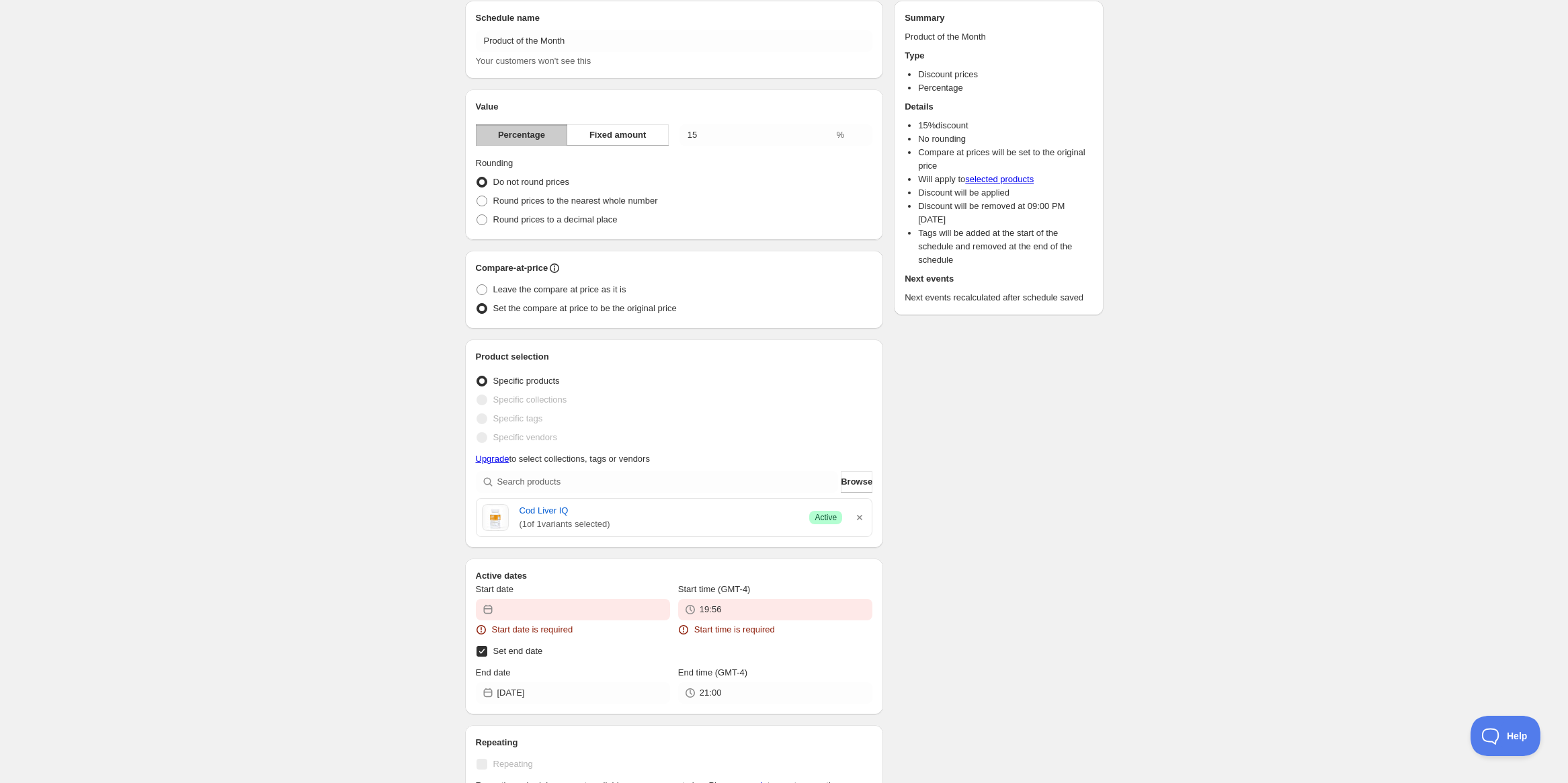
scroll to position [134, 0]
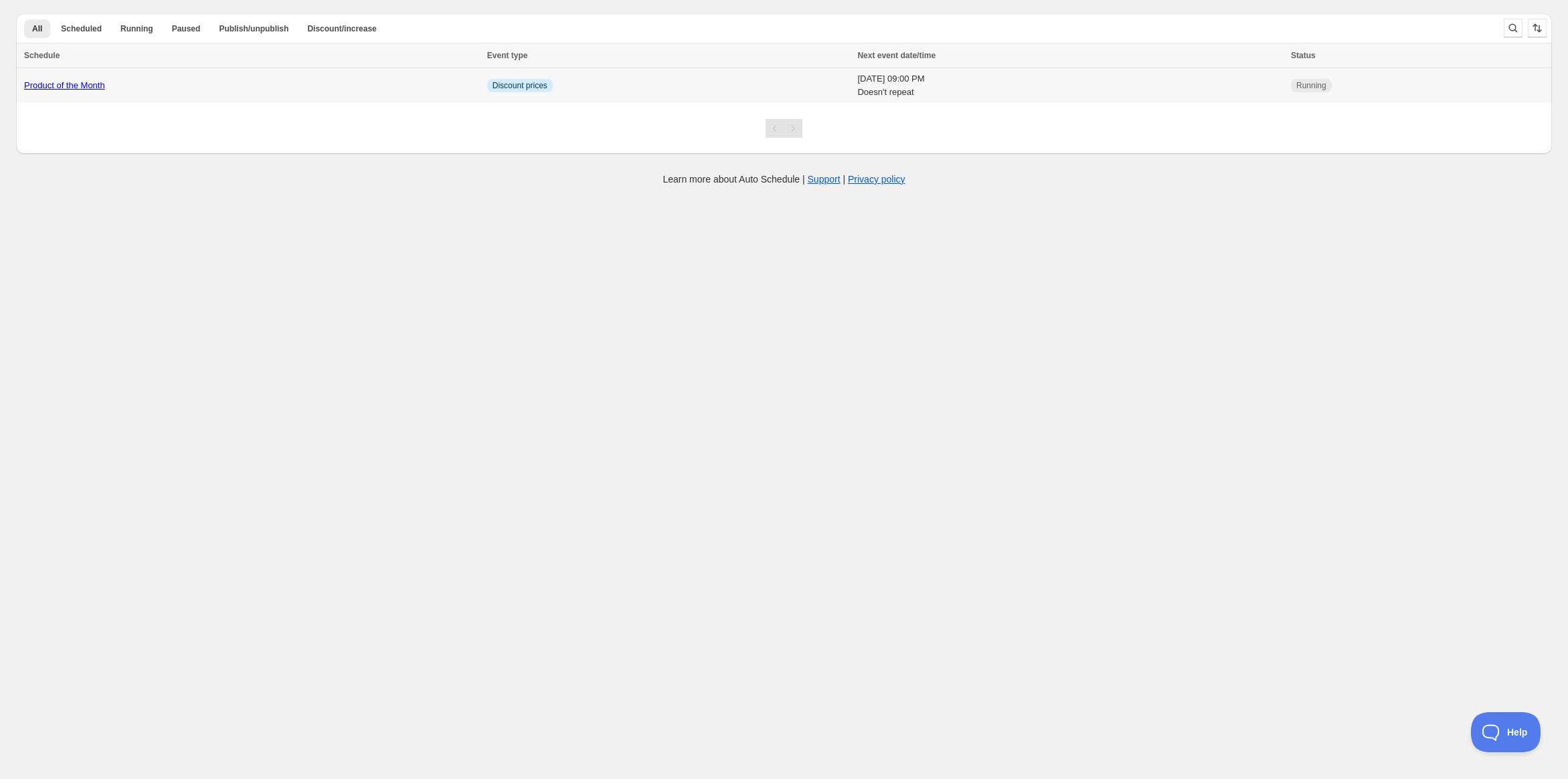
click at [249, 84] on div "Product of the Month" at bounding box center [252, 85] width 455 height 13
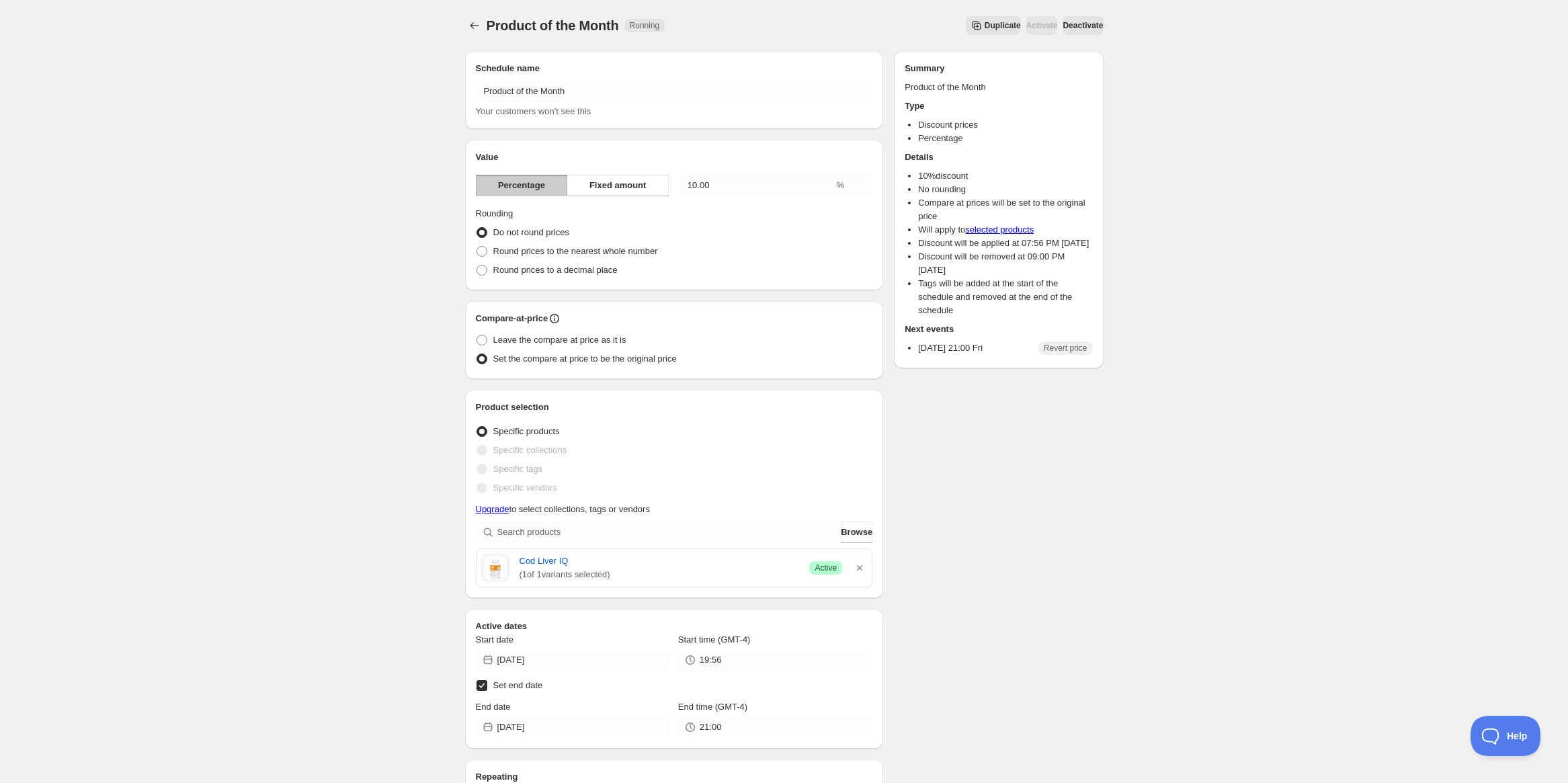
click at [1084, 26] on span "Deactivate" at bounding box center [1082, 26] width 40 height 11
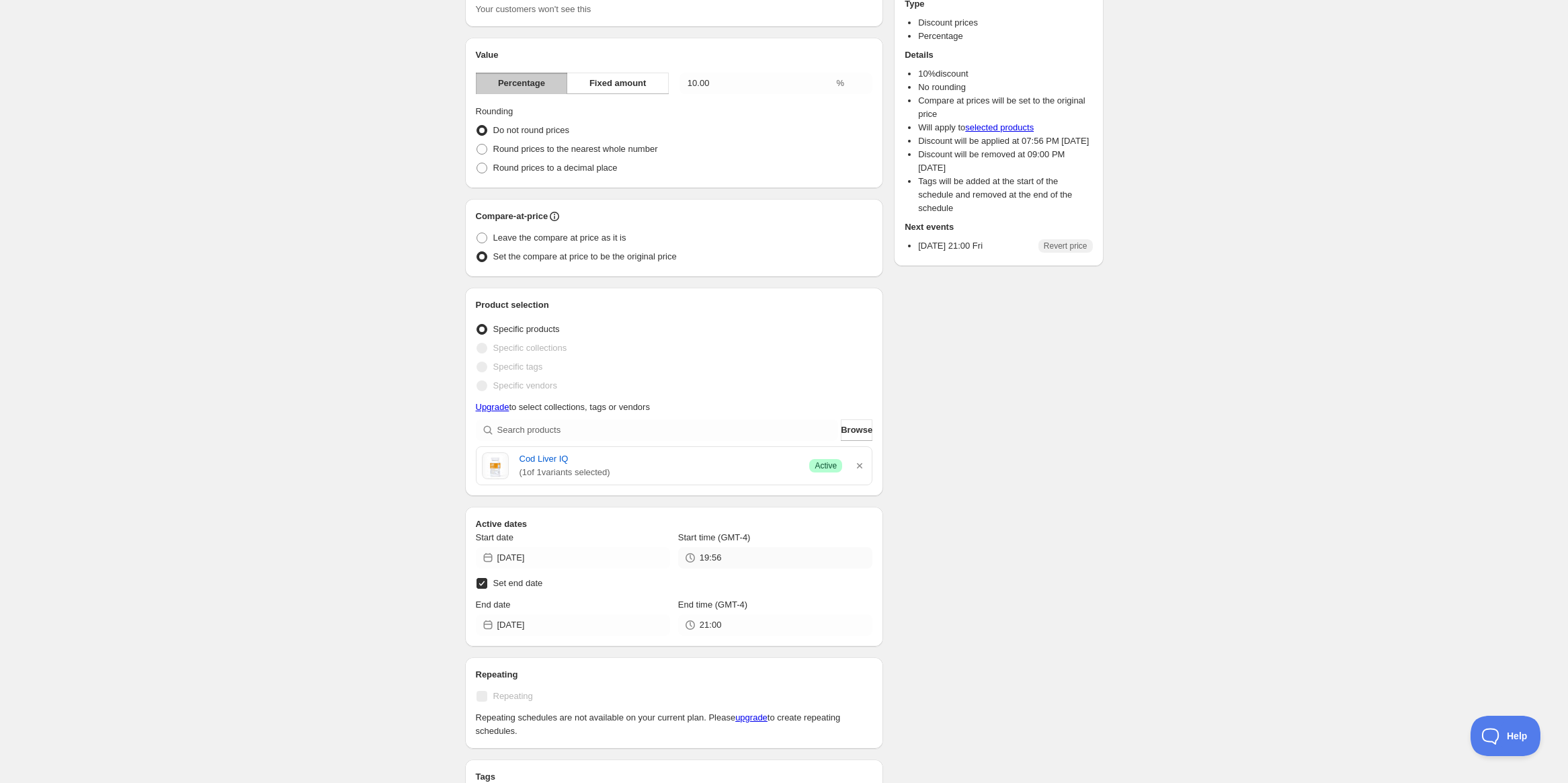
scroll to position [202, 0]
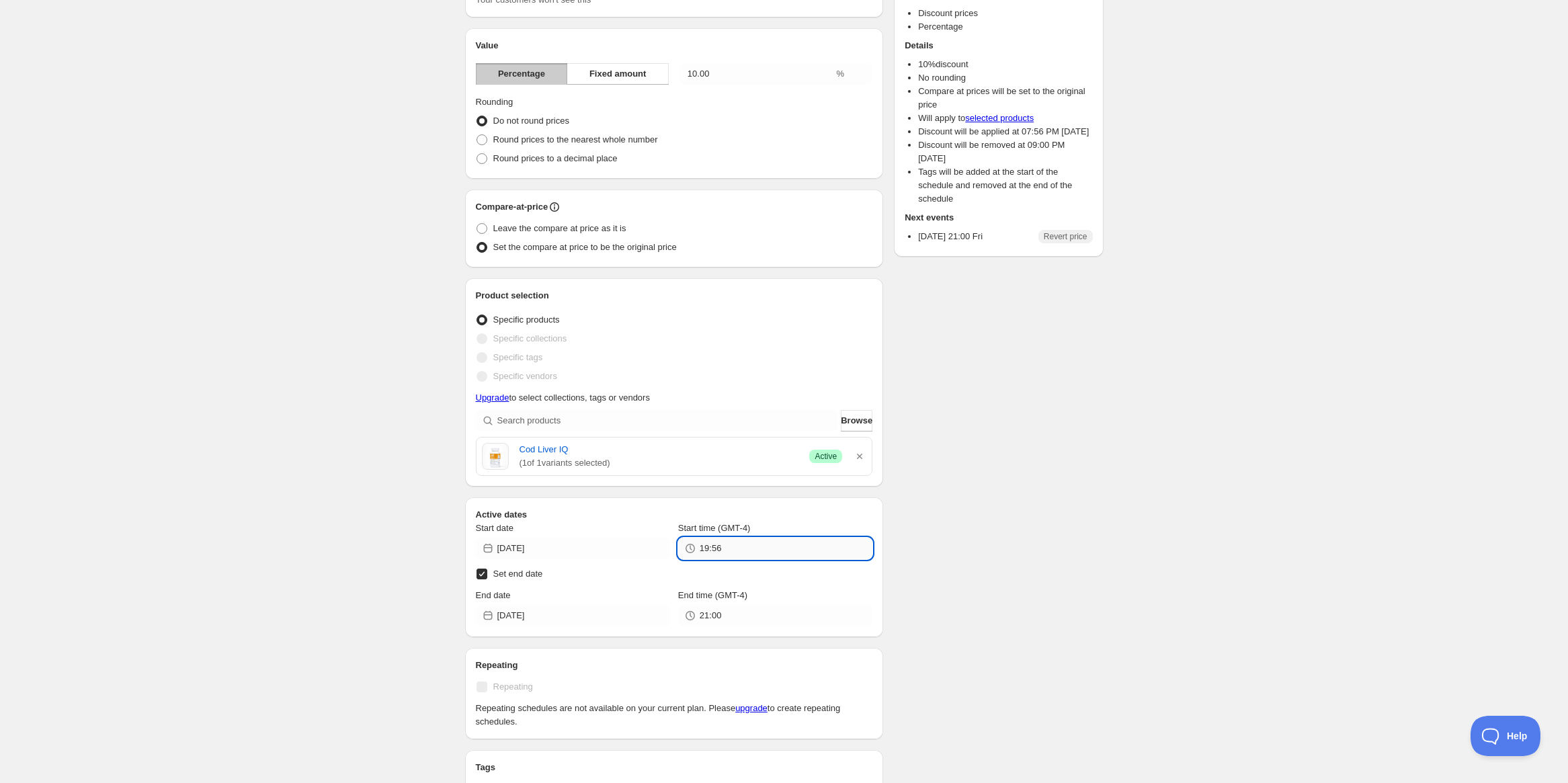
click at [769, 543] on input "19:56" at bounding box center [786, 548] width 172 height 21
click at [714, 330] on button "20:00" at bounding box center [775, 334] width 186 height 21
type input "20:00"
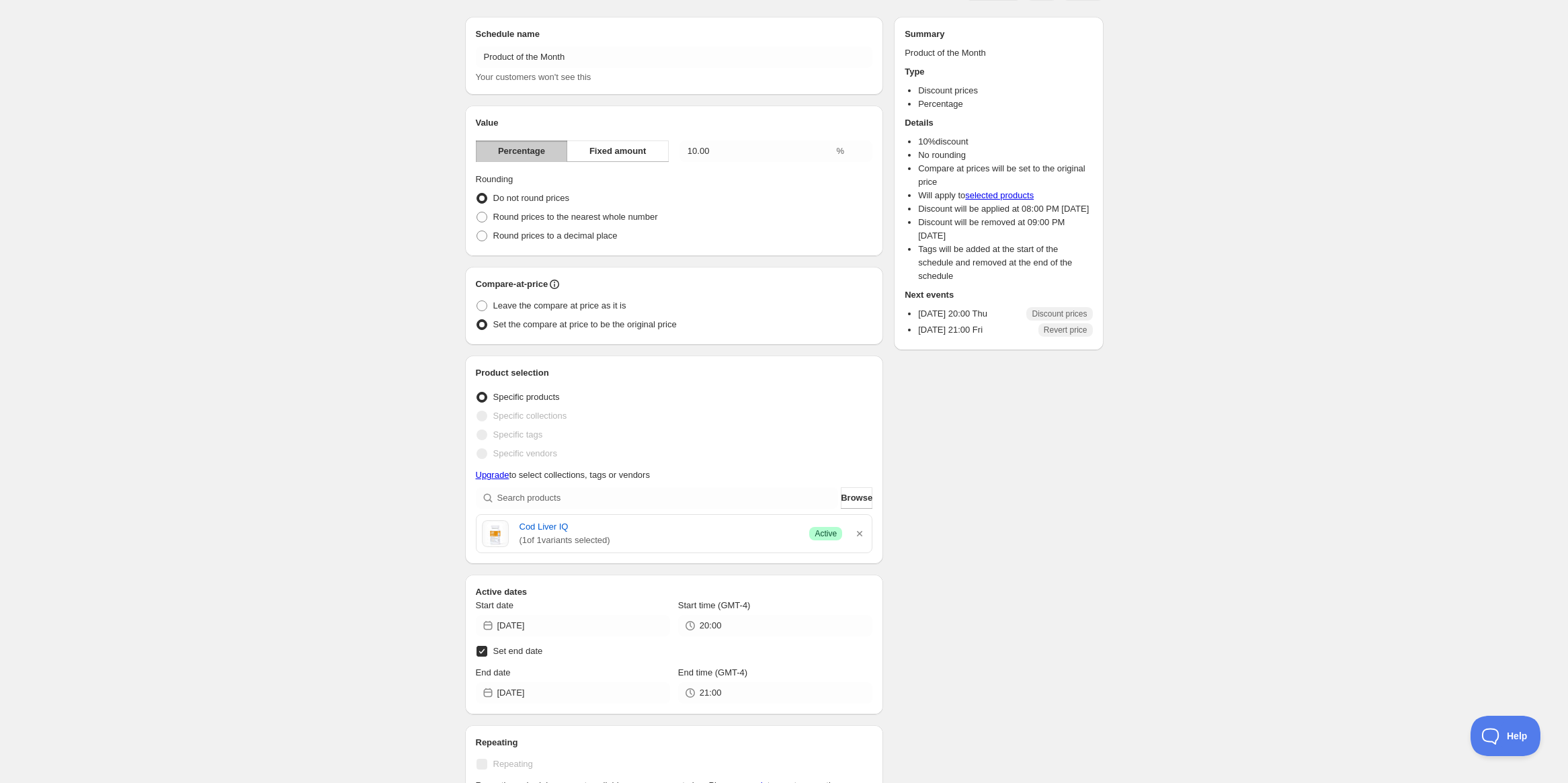
scroll to position [0, 0]
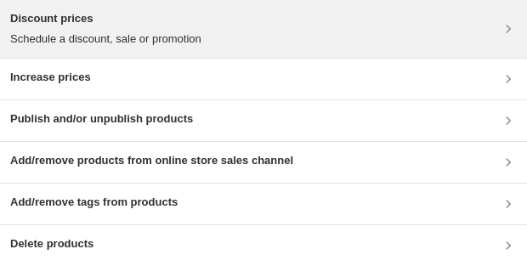
click at [201, 21] on h3 "Discount prices" at bounding box center [105, 18] width 191 height 17
